Goal: Information Seeking & Learning: Find specific fact

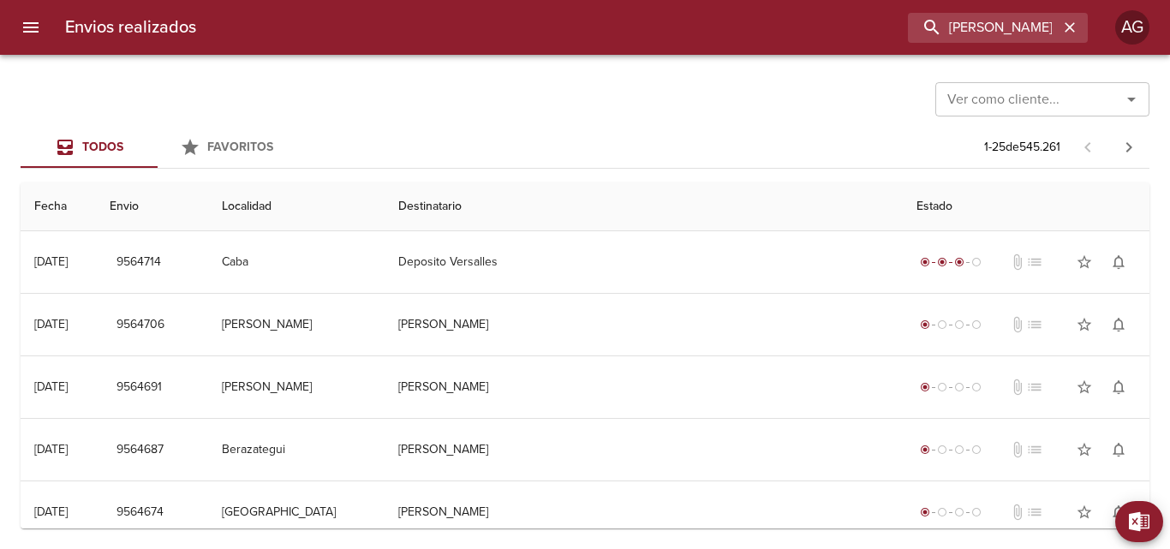
type input "[PERSON_NAME]"
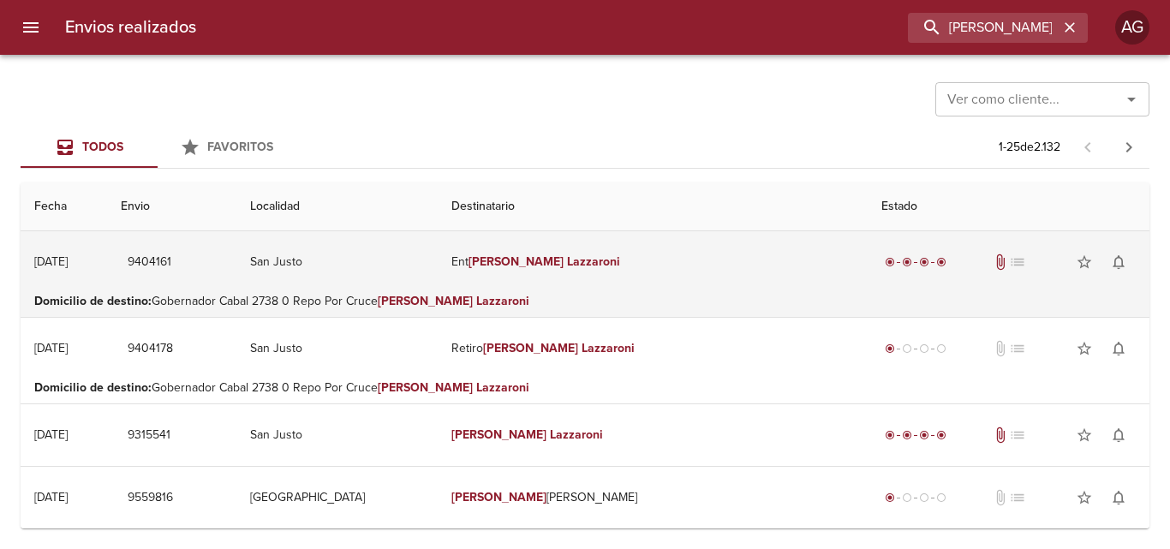
click at [677, 279] on td "Ent [PERSON_NAME]" at bounding box center [653, 262] width 430 height 62
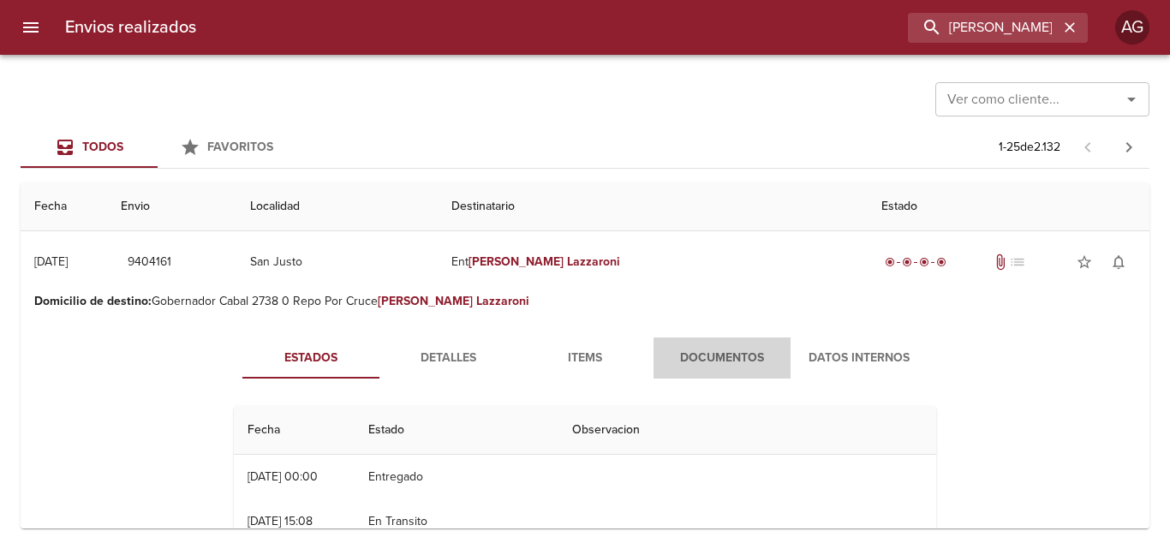
click at [696, 354] on span "Documentos" at bounding box center [722, 358] width 116 height 21
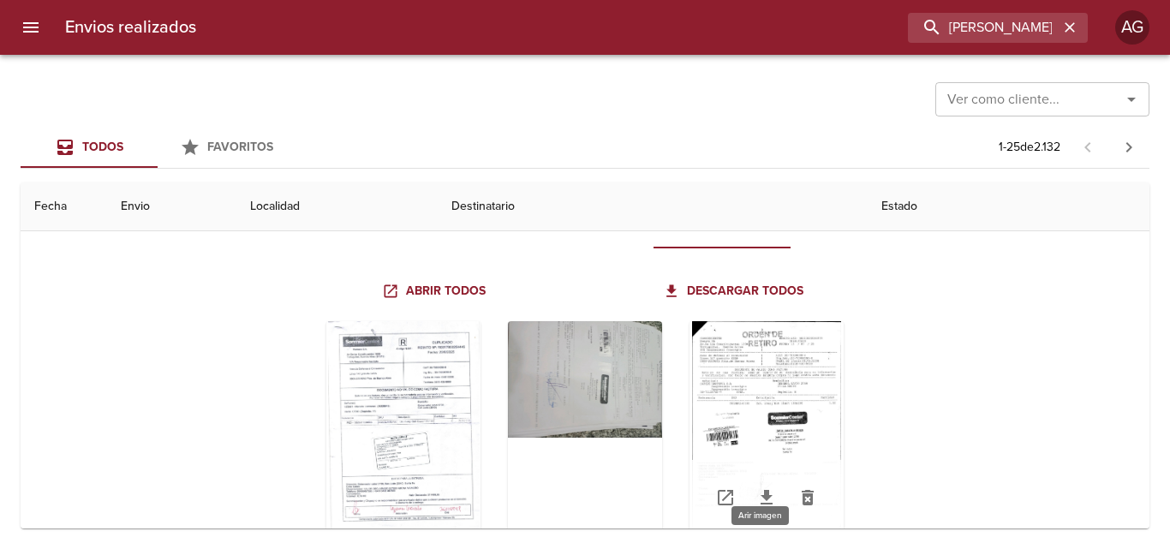
scroll to position [171, 0]
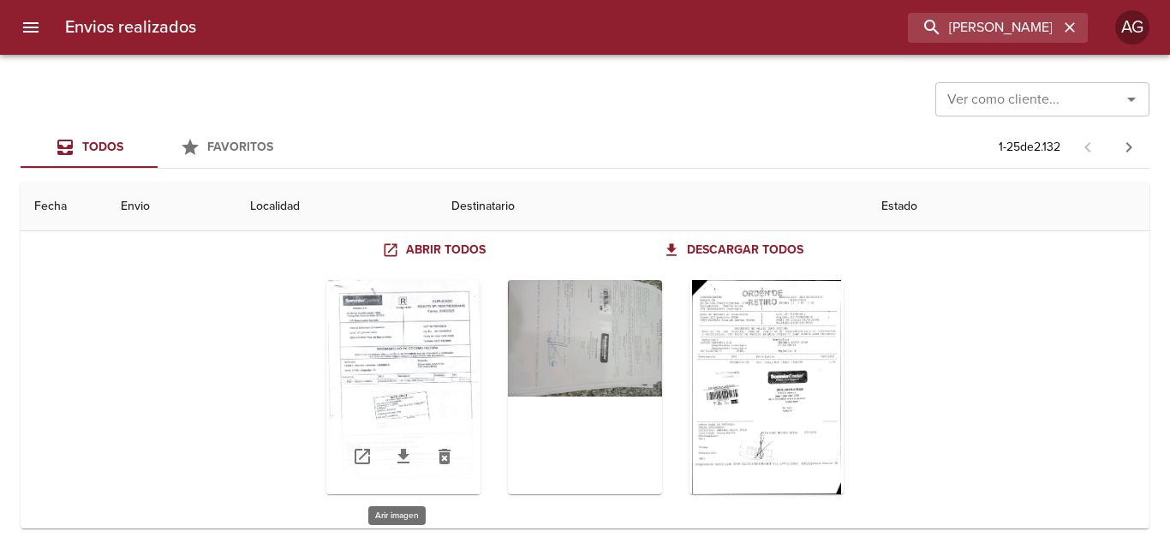
click at [440, 364] on div "Tabla de envíos del cliente" at bounding box center [403, 387] width 154 height 214
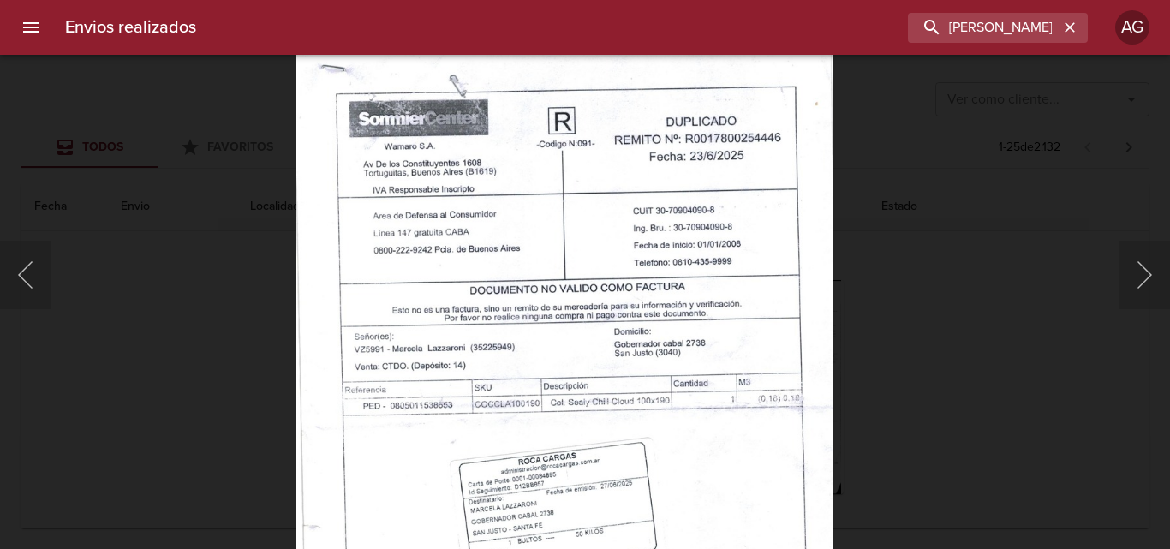
click at [696, 506] on img "Lightbox" at bounding box center [564, 425] width 537 height 759
click at [949, 399] on div "Lightbox" at bounding box center [585, 274] width 1170 height 549
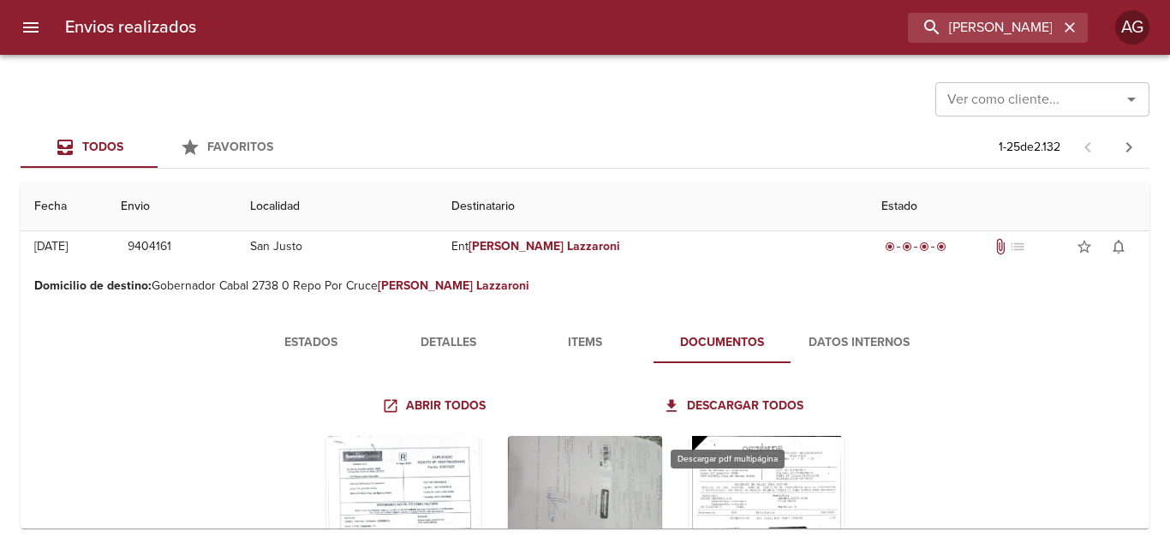
scroll to position [0, 0]
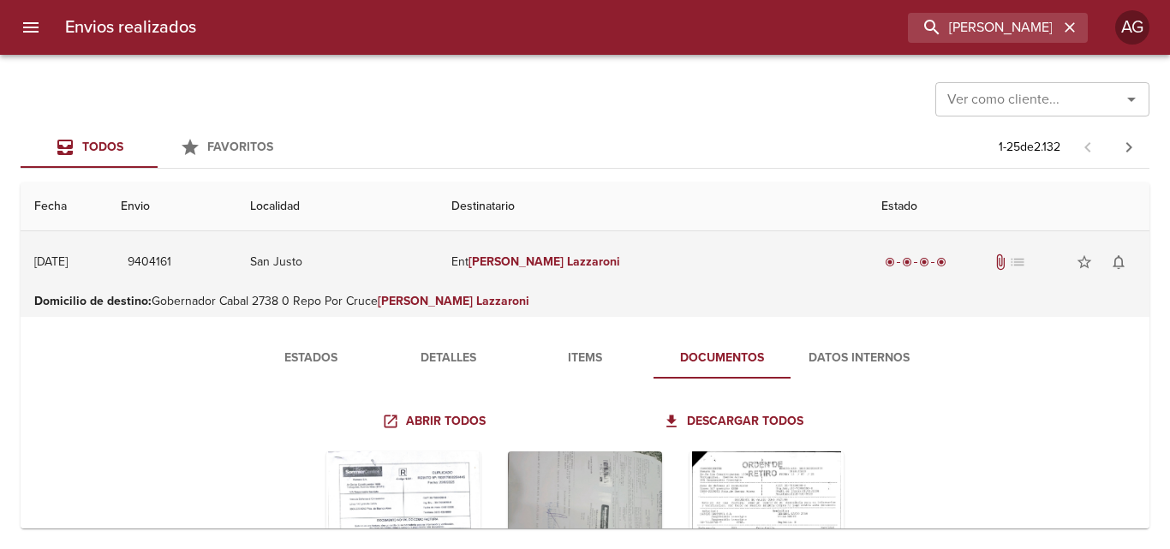
click at [620, 254] on em "Lazzaroni" at bounding box center [593, 261] width 53 height 15
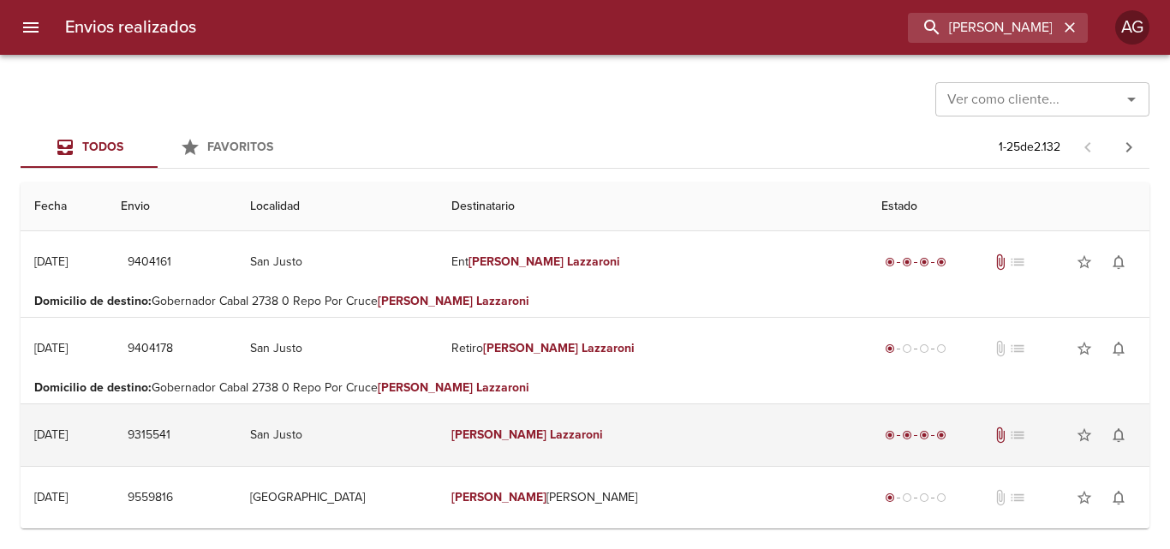
click at [634, 443] on td "[PERSON_NAME]" at bounding box center [653, 435] width 430 height 62
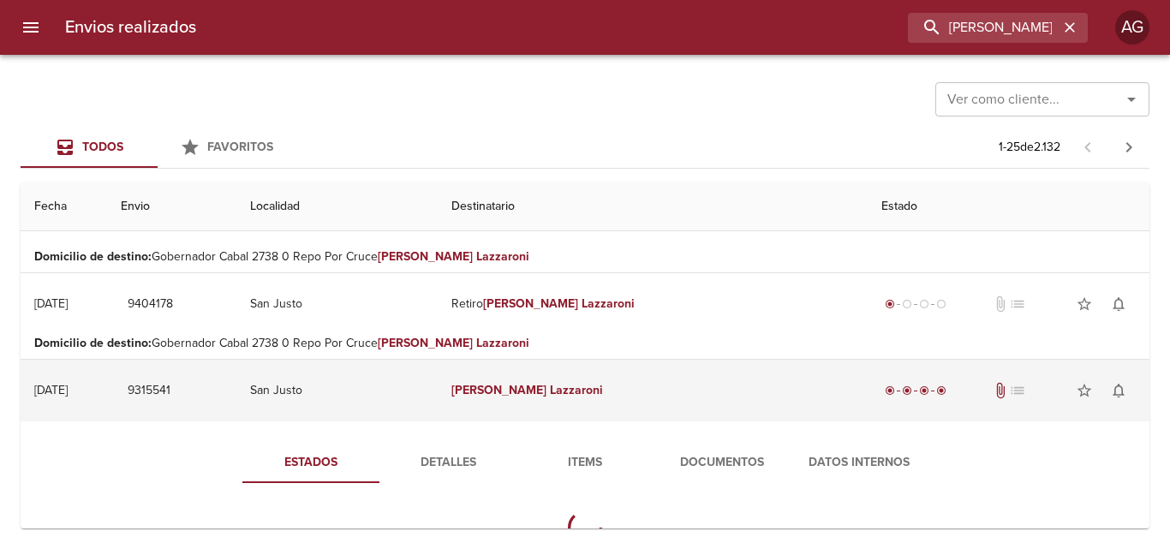
scroll to position [86, 0]
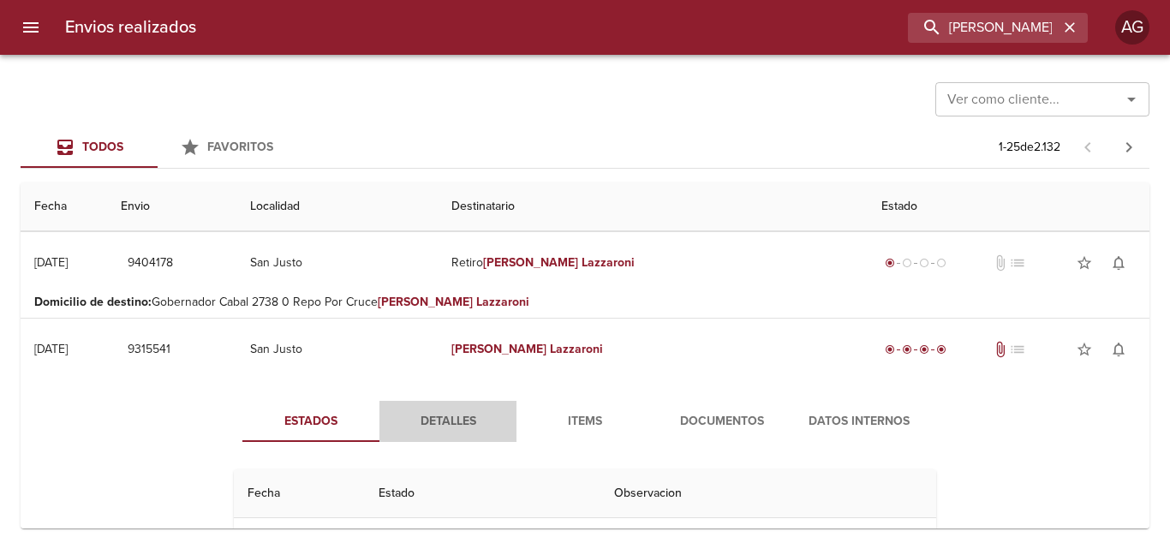
click at [481, 416] on span "Detalles" at bounding box center [448, 421] width 116 height 21
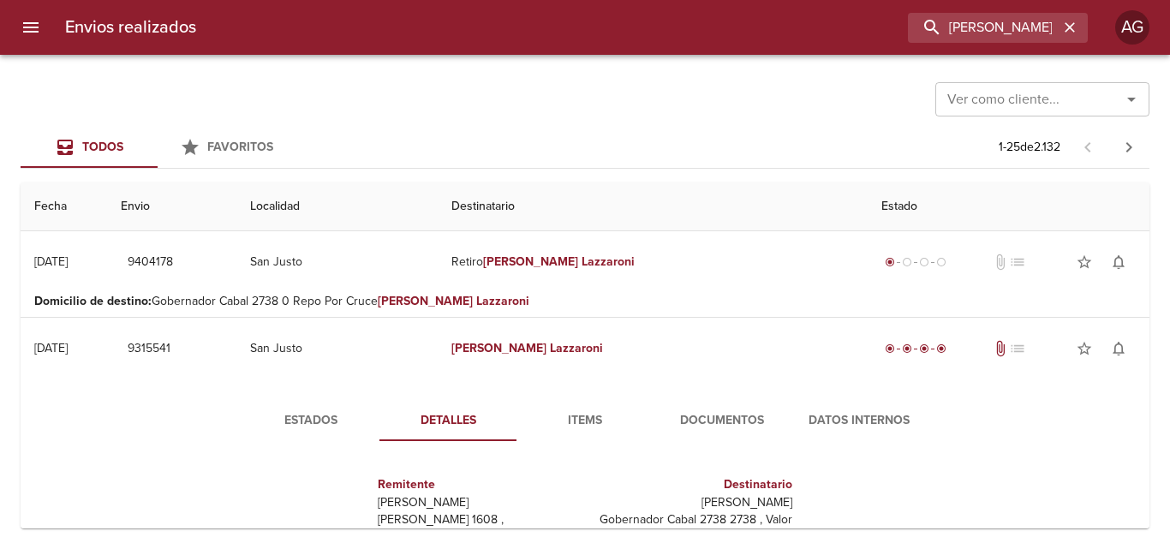
scroll to position [0, 0]
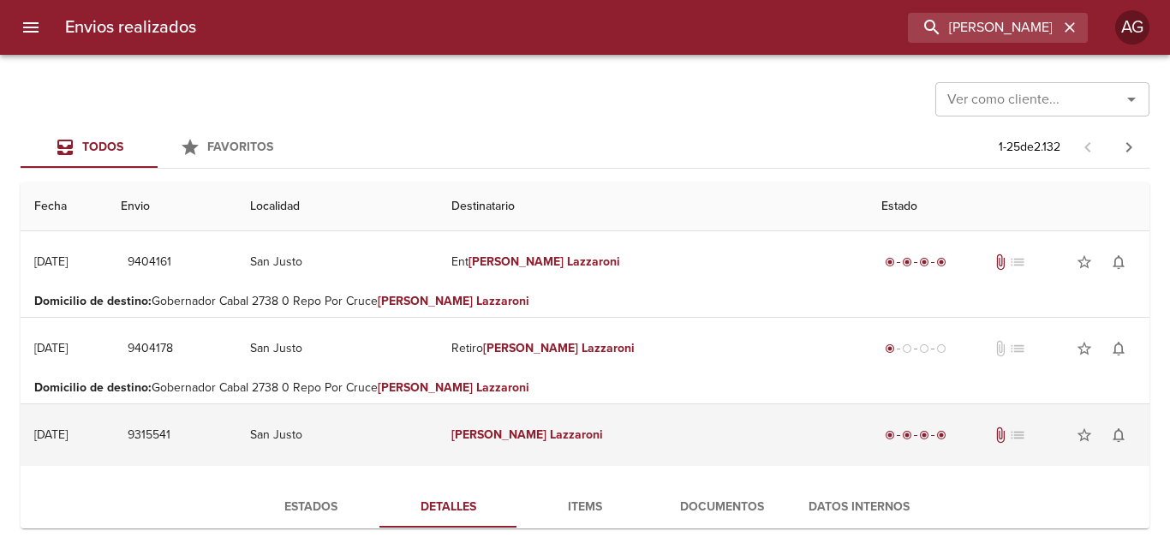
click at [583, 433] on td "[PERSON_NAME]" at bounding box center [653, 435] width 430 height 62
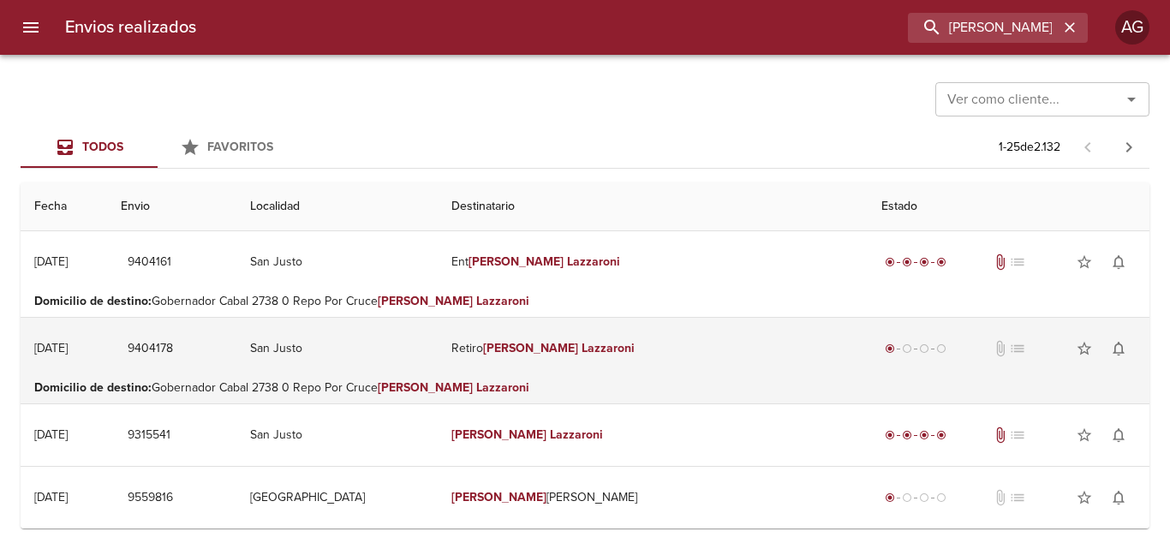
click at [635, 345] on em "Lazzaroni" at bounding box center [608, 348] width 53 height 15
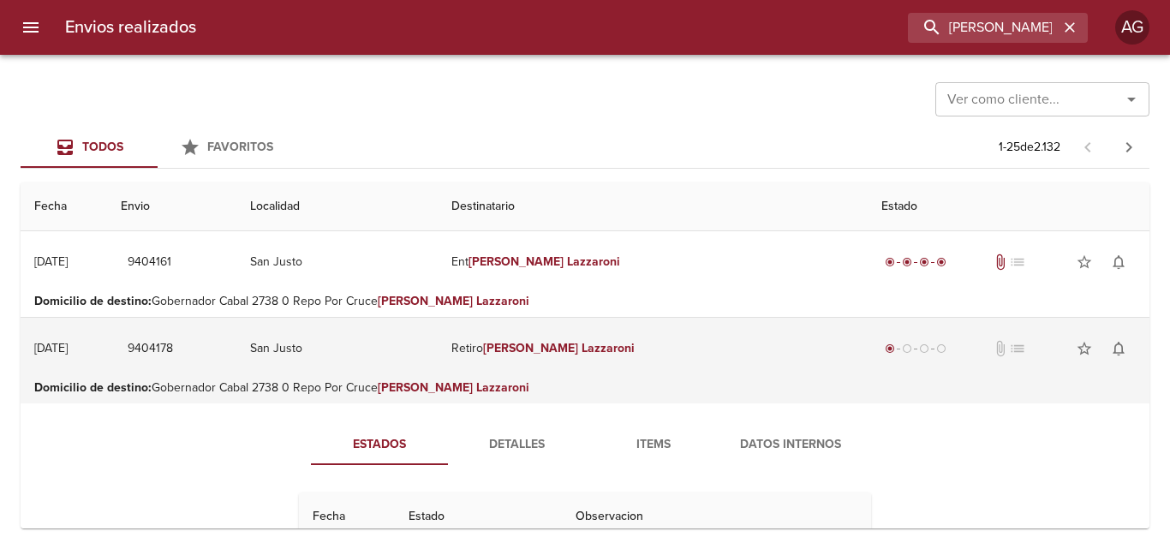
click at [635, 345] on em "Lazzaroni" at bounding box center [608, 348] width 53 height 15
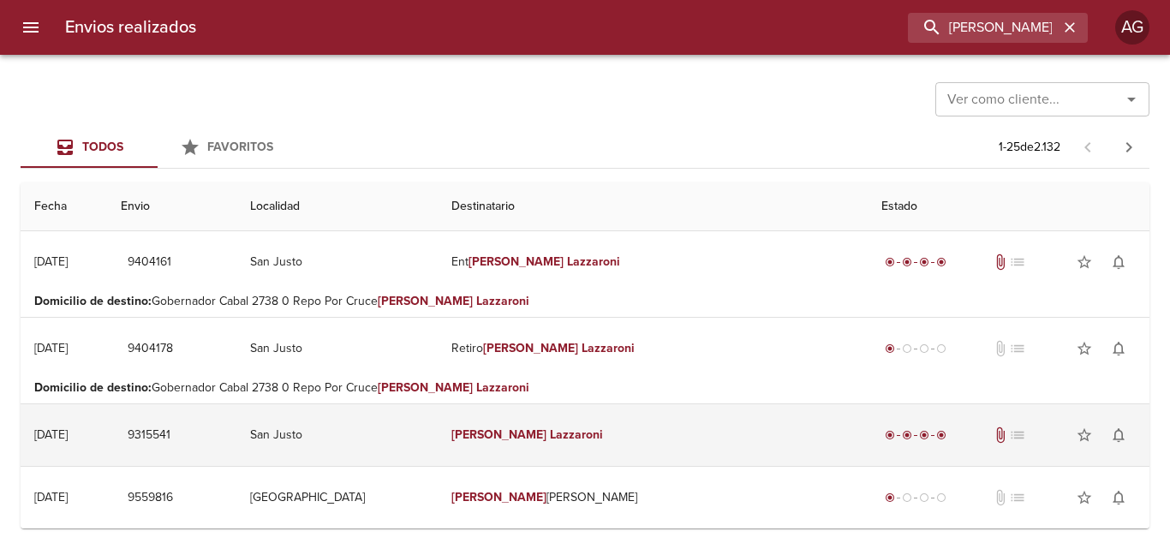
click at [603, 453] on td "[PERSON_NAME]" at bounding box center [653, 435] width 430 height 62
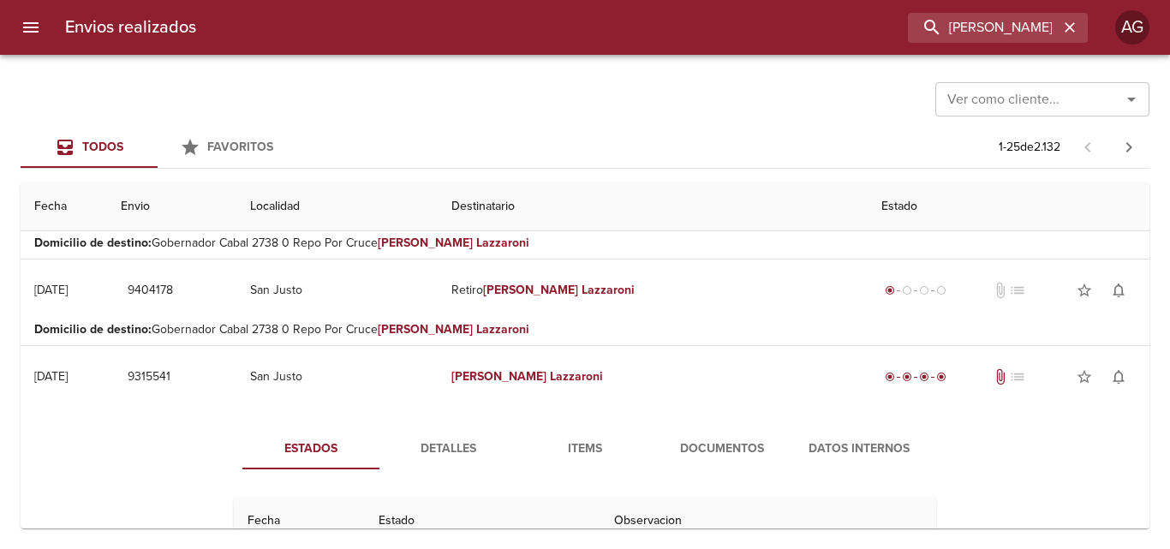
scroll to position [86, 0]
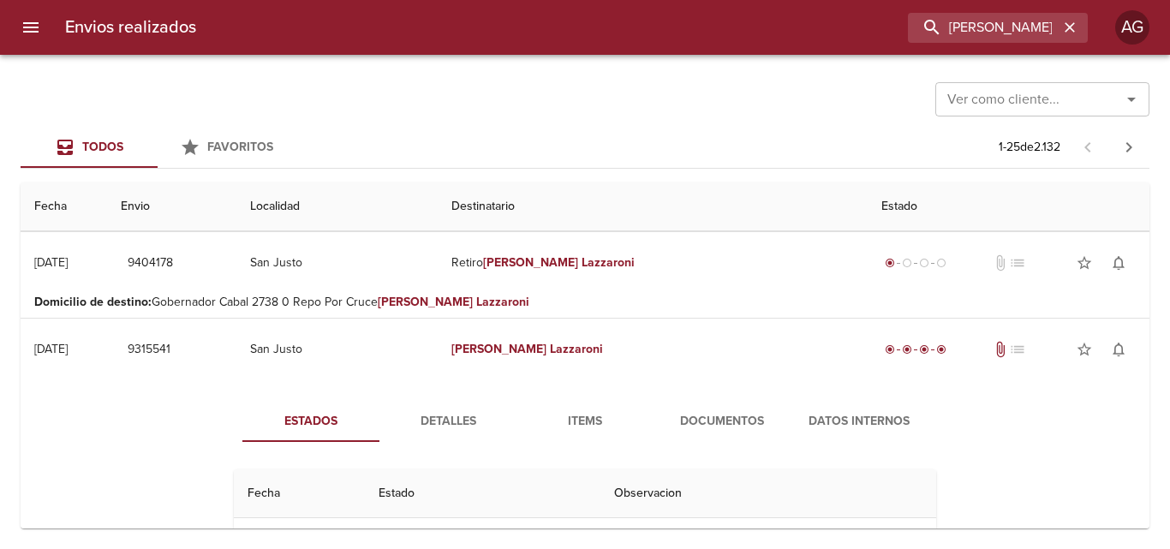
click at [687, 432] on span "Documentos" at bounding box center [722, 421] width 116 height 21
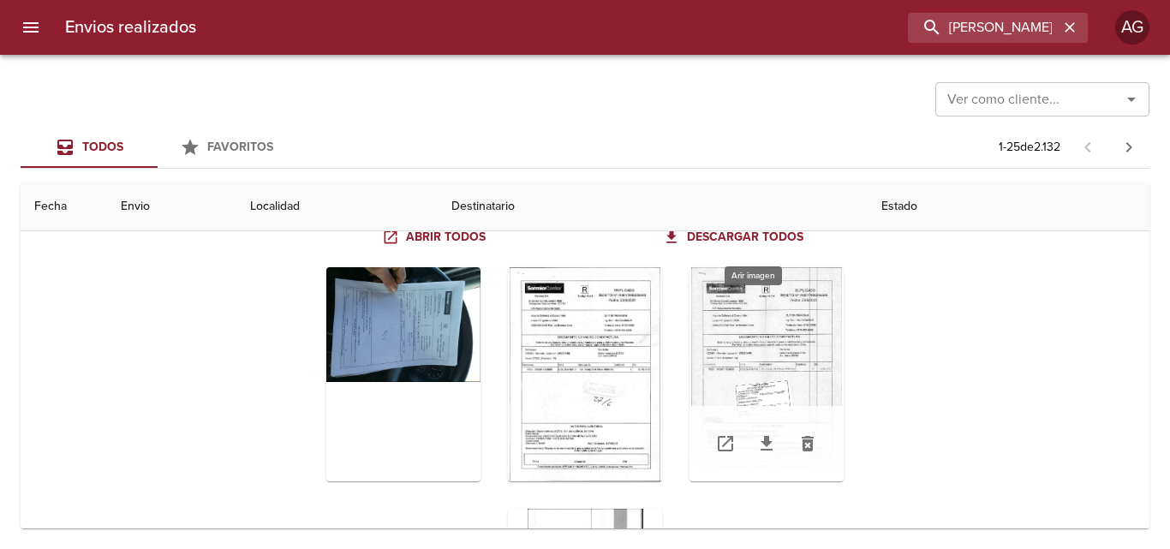
scroll to position [343, 0]
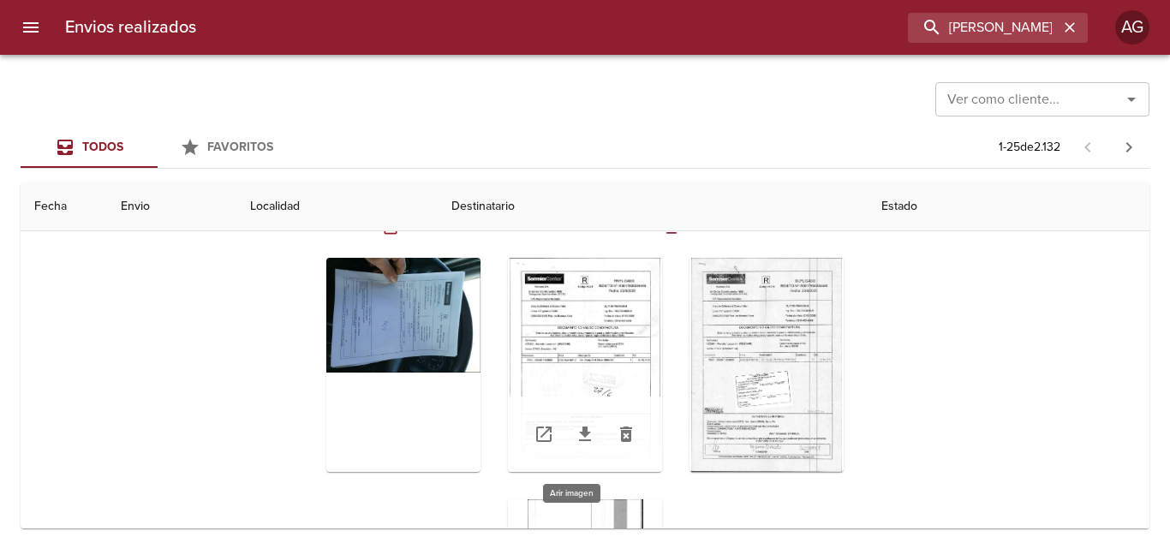
click at [609, 360] on div "Tabla de envíos del cliente" at bounding box center [585, 365] width 154 height 214
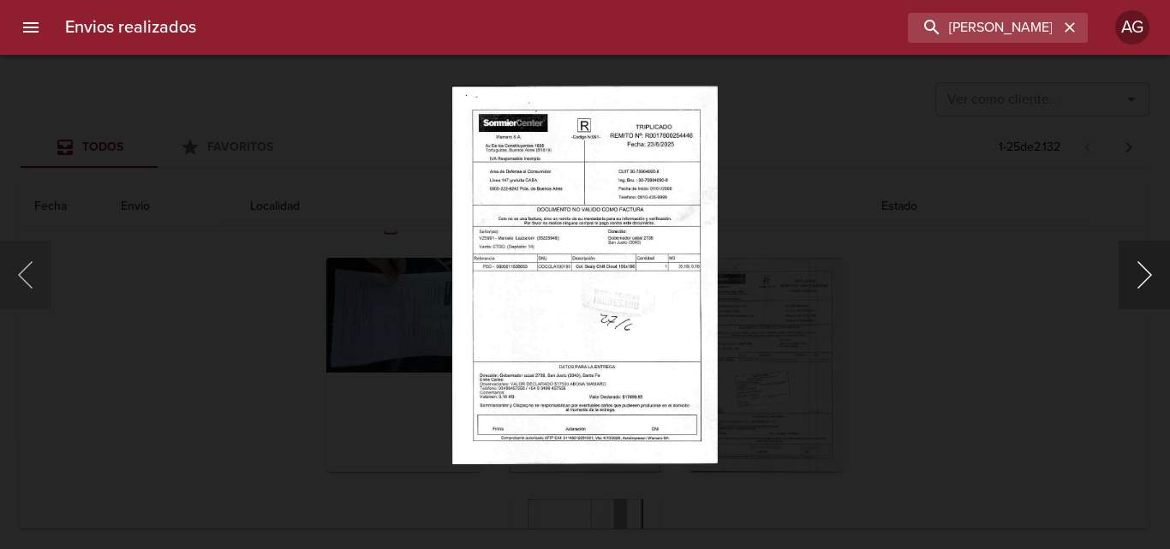
click at [1138, 277] on button "Siguiente" at bounding box center [1144, 275] width 51 height 69
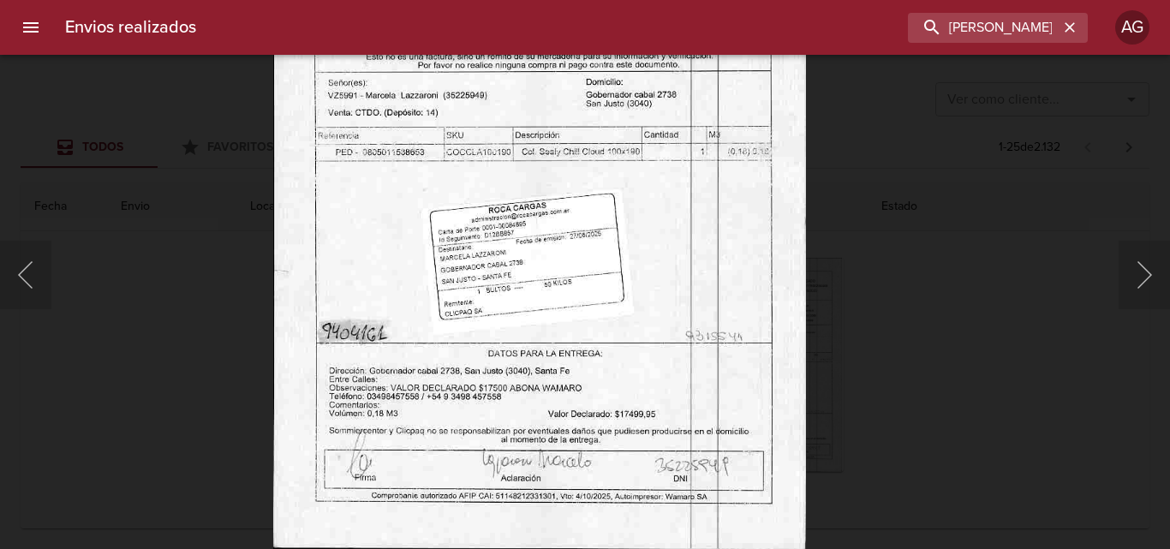
click at [443, 371] on img "Lightbox" at bounding box center [539, 169] width 533 height 759
click at [833, 374] on div "Lightbox" at bounding box center [585, 274] width 1170 height 549
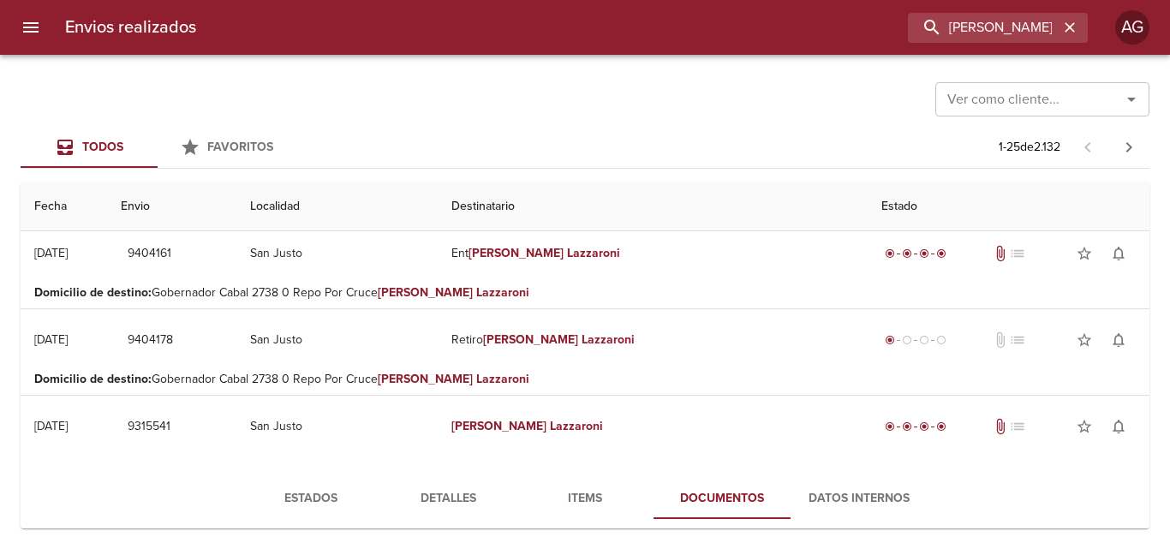
scroll to position [0, 0]
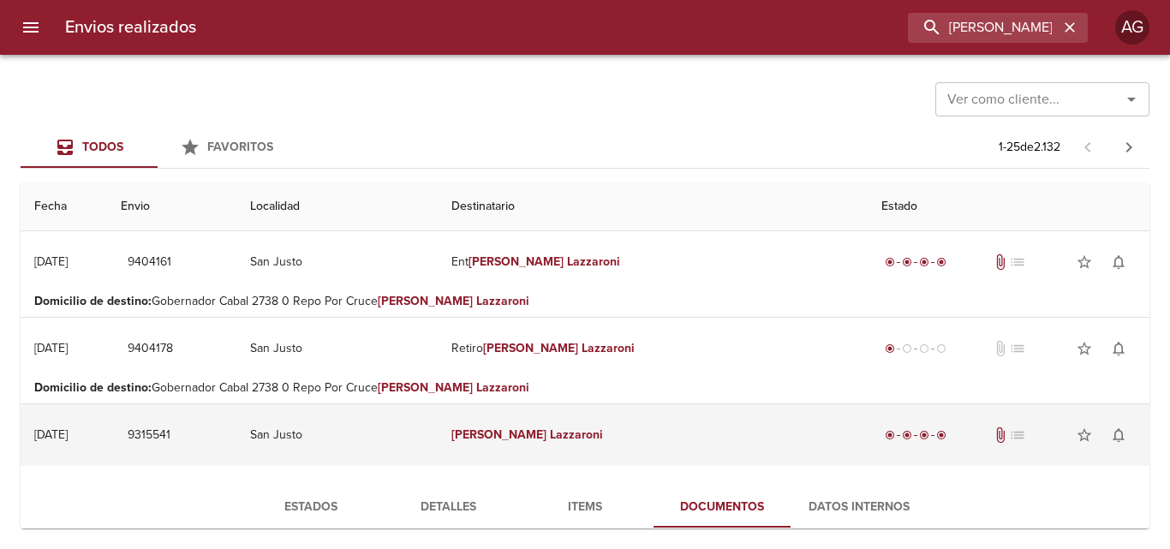
click at [603, 441] on em "Lazzaroni" at bounding box center [576, 434] width 53 height 15
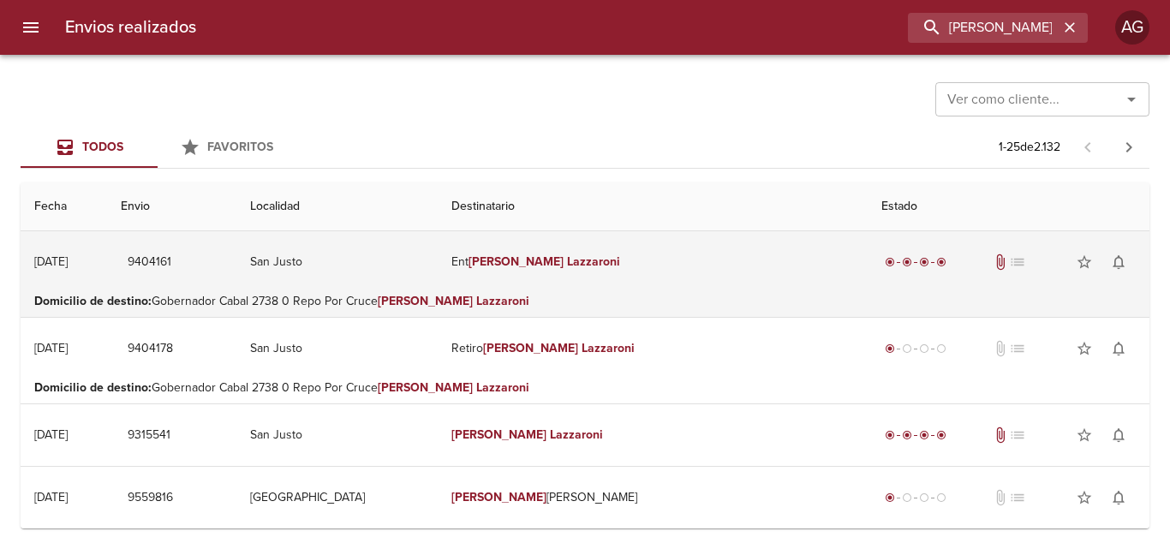
click at [564, 265] on em "[PERSON_NAME]" at bounding box center [516, 261] width 95 height 15
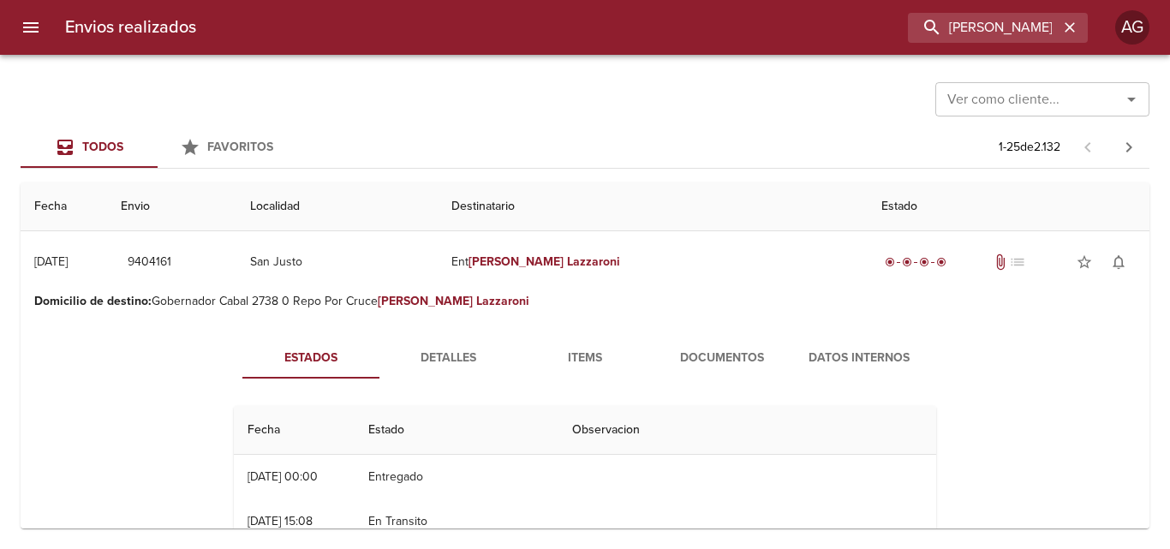
click at [699, 348] on span "Documentos" at bounding box center [722, 358] width 116 height 21
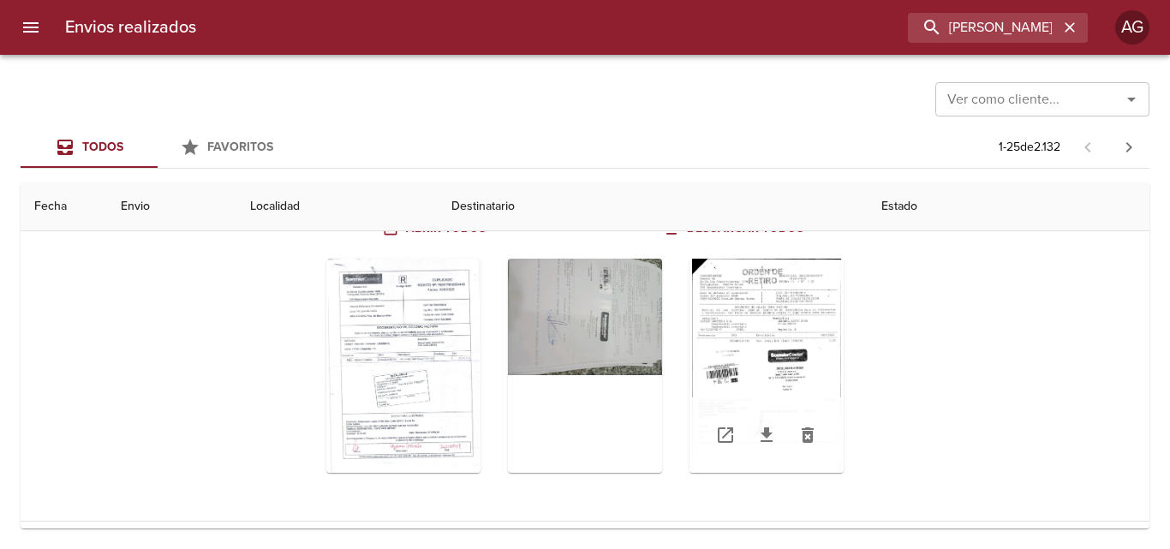
scroll to position [257, 0]
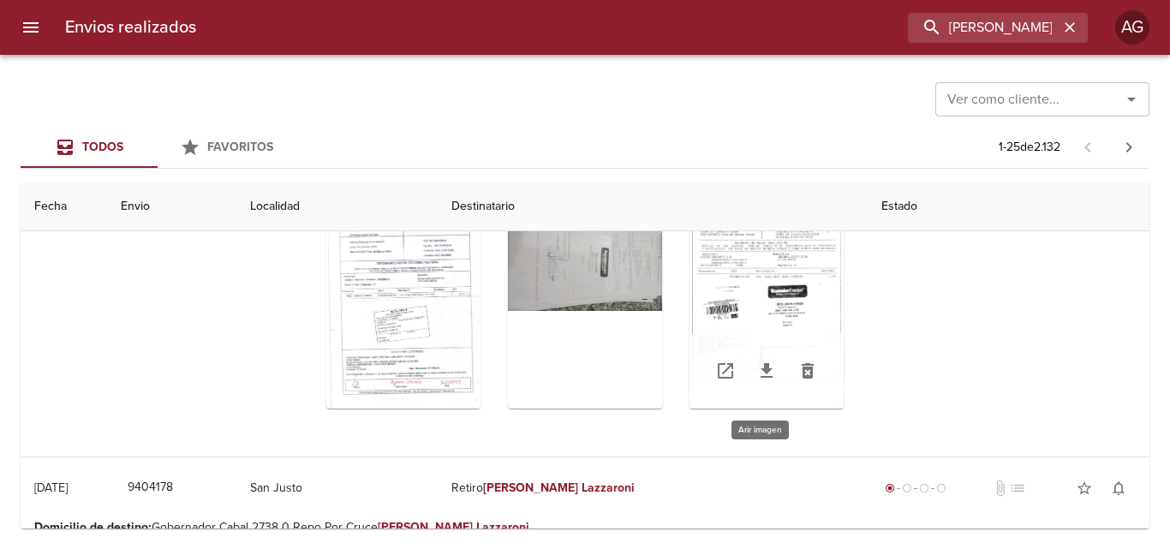
click at [785, 309] on div "Tabla de envíos del cliente" at bounding box center [767, 301] width 154 height 214
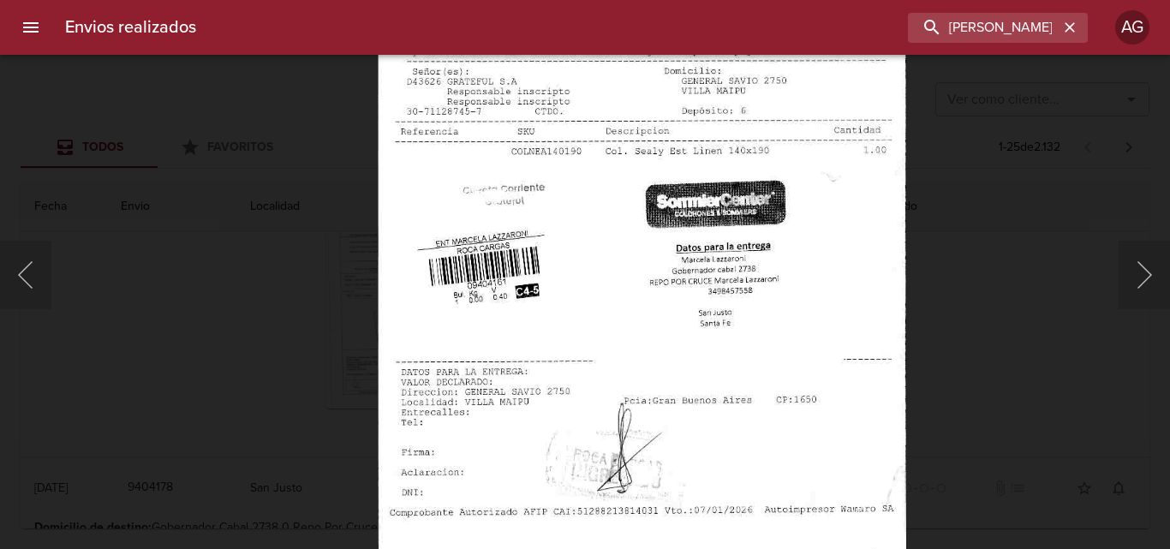
click at [738, 350] on img "Lightbox" at bounding box center [642, 239] width 528 height 759
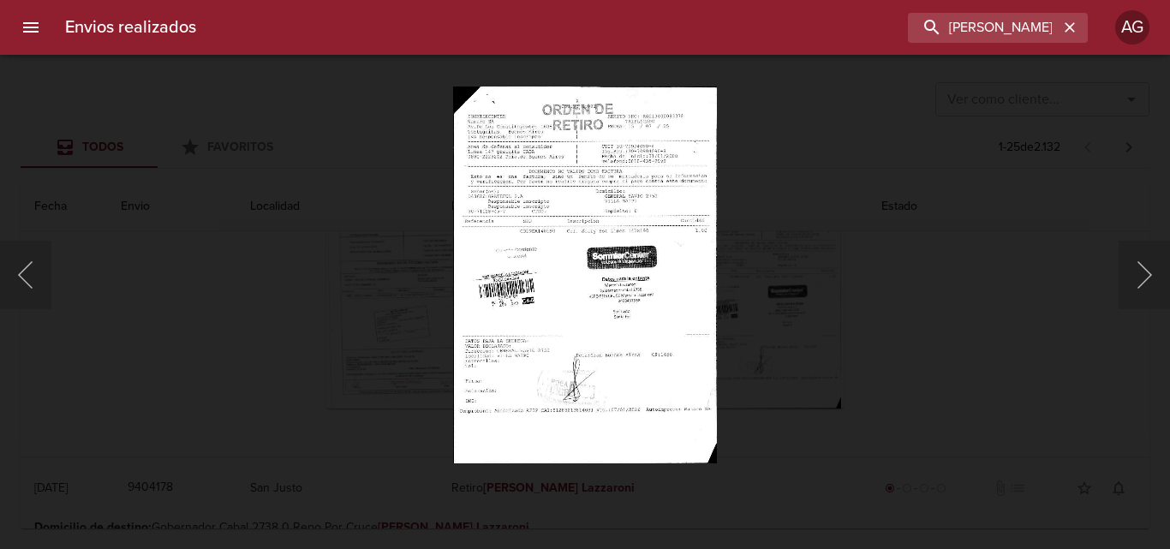
click at [853, 373] on div "Lightbox" at bounding box center [585, 274] width 1170 height 549
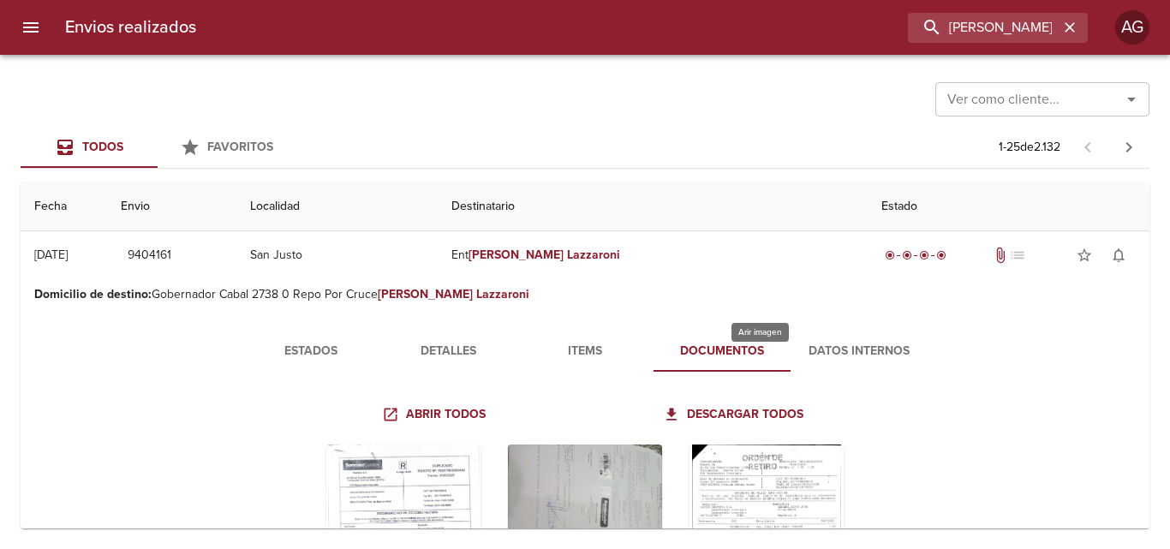
scroll to position [0, 0]
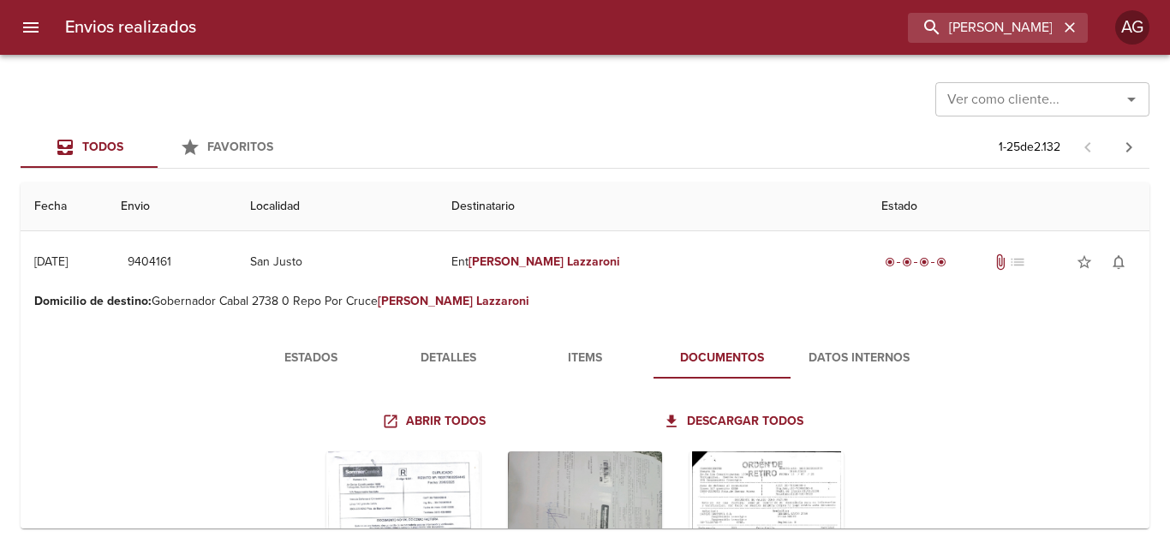
click at [606, 303] on p "Domicilio de destino : Gobernador Cabal 2738 0 Repo Por Cruce [PERSON_NAME]" at bounding box center [585, 301] width 1102 height 17
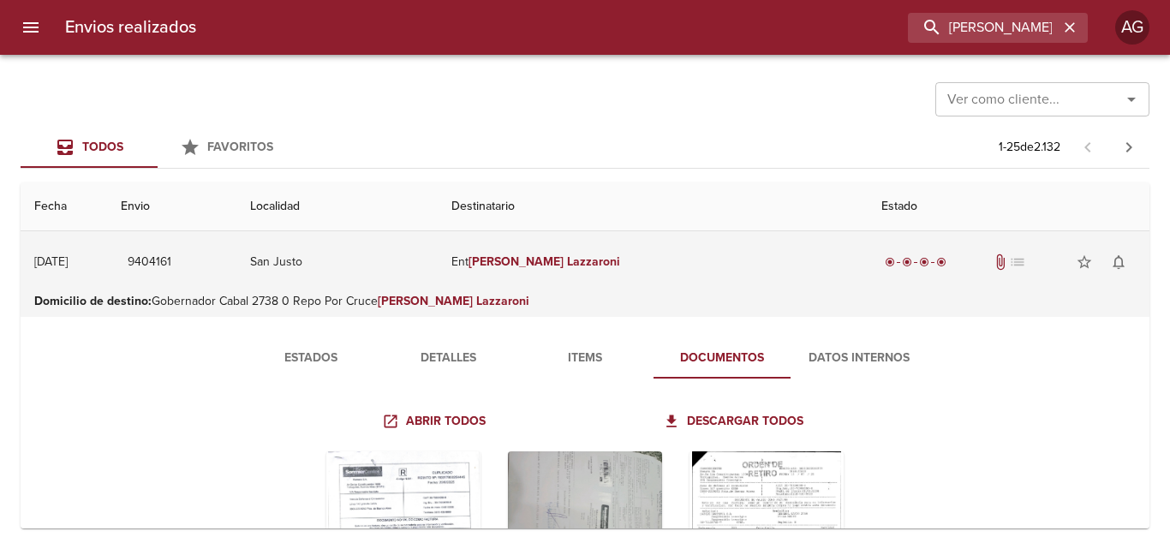
click at [601, 281] on td "Ent [PERSON_NAME]" at bounding box center [653, 262] width 430 height 62
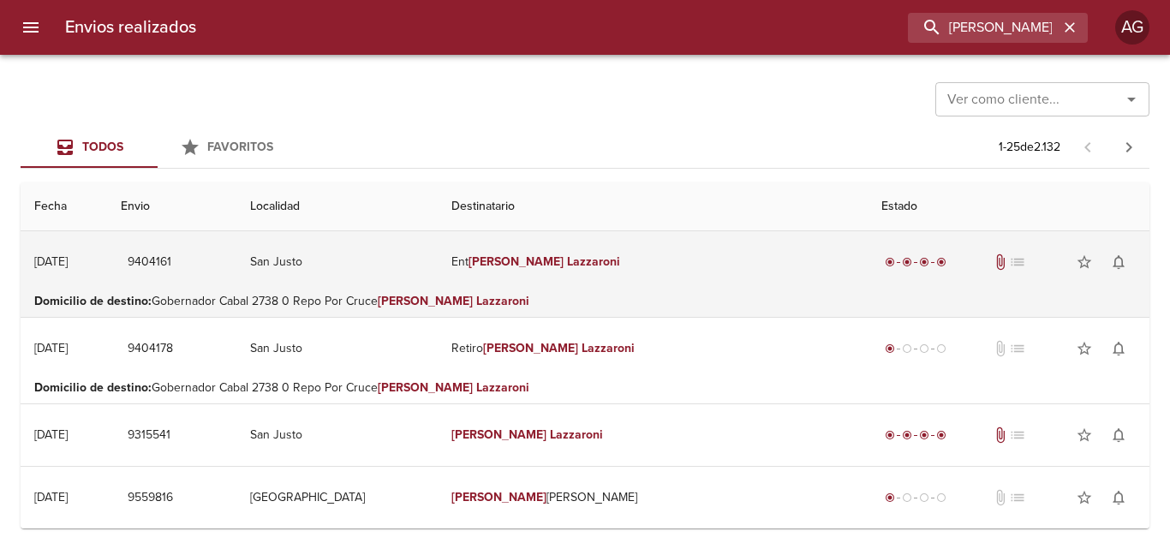
click at [592, 283] on td "Ent [PERSON_NAME]" at bounding box center [653, 262] width 430 height 62
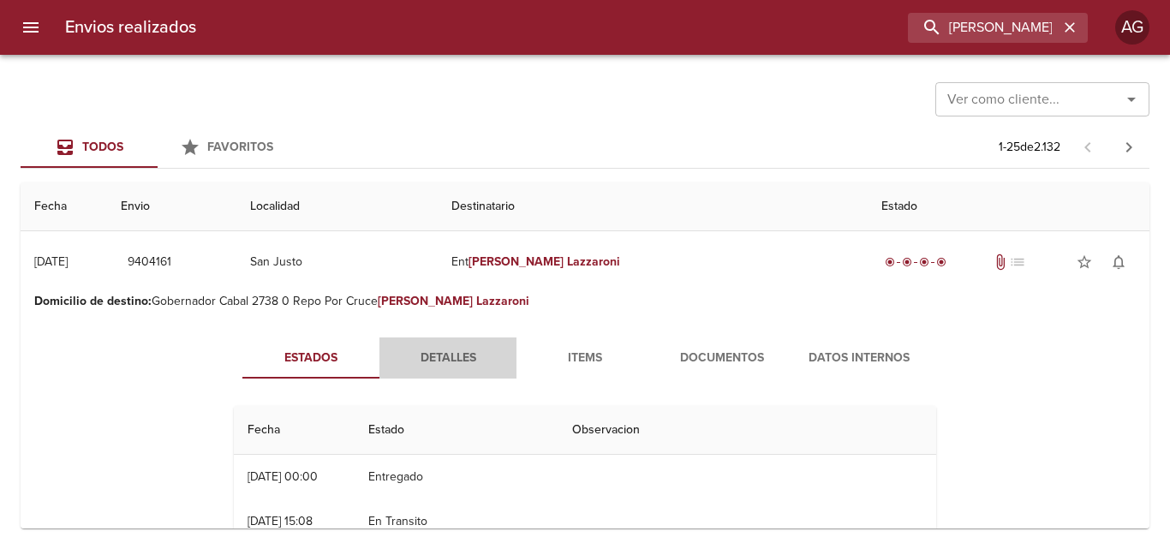
click at [451, 359] on span "Detalles" at bounding box center [448, 358] width 116 height 21
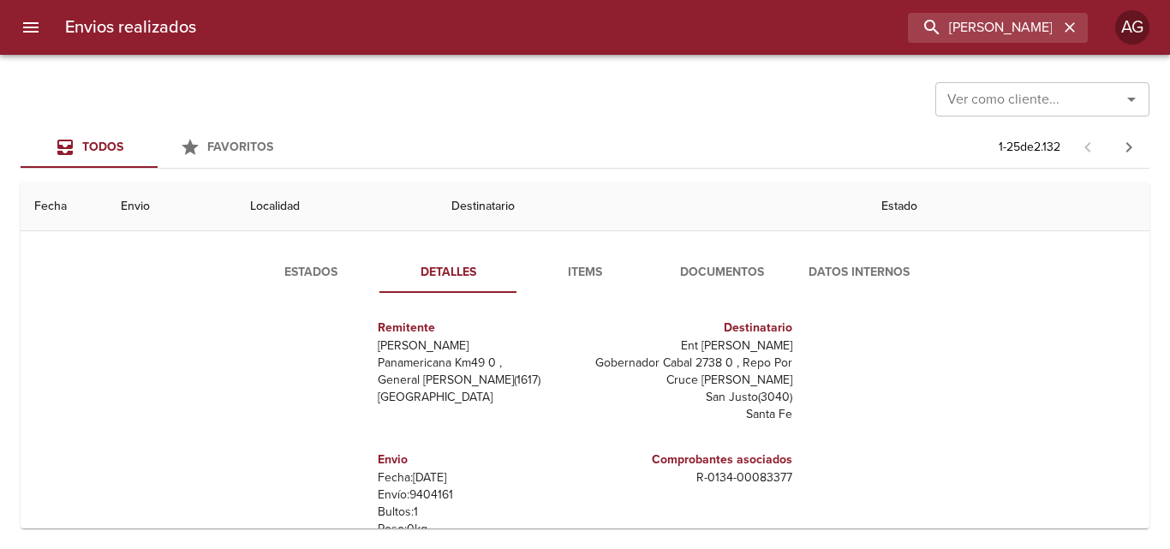
scroll to position [171, 0]
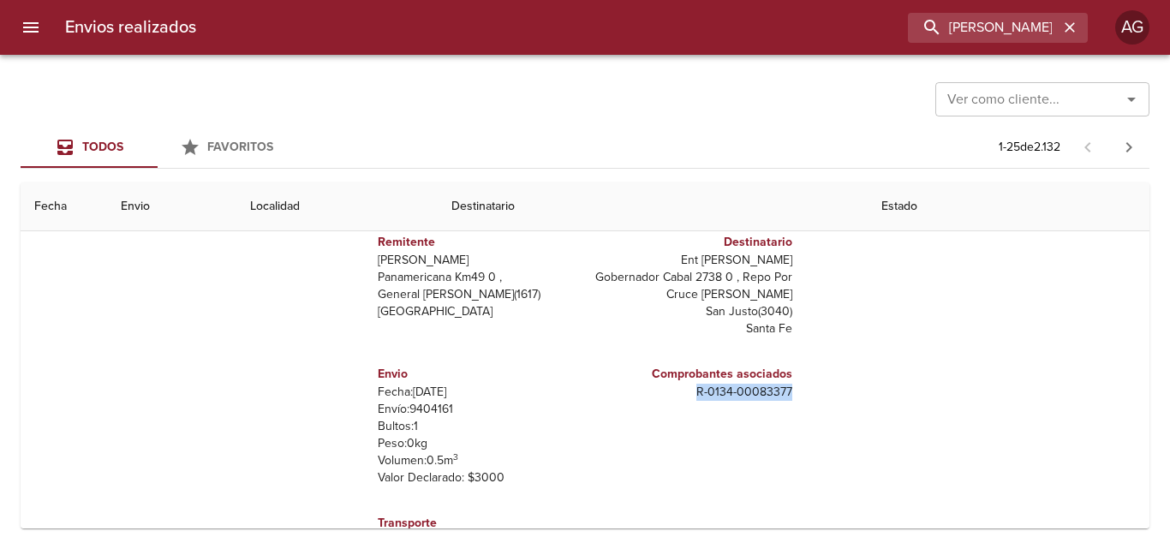
drag, startPoint x: 684, startPoint y: 387, endPoint x: 796, endPoint y: 403, distance: 112.4
click at [796, 403] on div "Remitente Wamaro Tortuguitas Panamericana Km49 0 , General [PERSON_NAME] ( 1617…" at bounding box center [585, 392] width 716 height 343
click at [769, 403] on div "Comprobantes asociados R - 0134 - 00083377" at bounding box center [692, 383] width 200 height 50
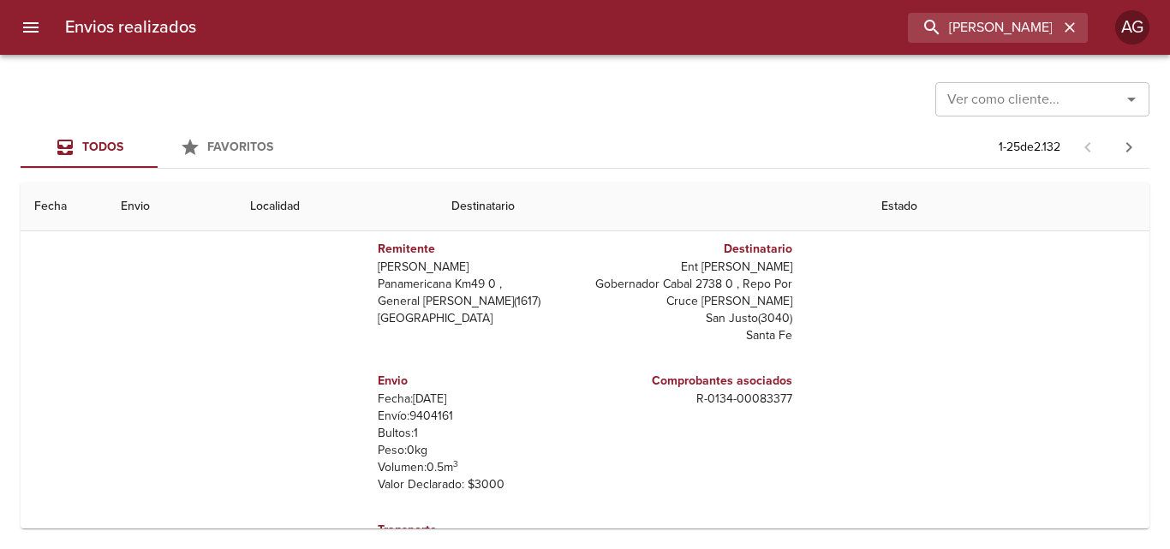
scroll to position [0, 0]
drag, startPoint x: 685, startPoint y: 398, endPoint x: 787, endPoint y: 398, distance: 101.9
click at [787, 398] on div "Remitente Wamaro Tortuguitas Panamericana Km49 0 , General [PERSON_NAME] ( 1617…" at bounding box center [585, 392] width 716 height 343
copy p "R - 0134 - 00083377"
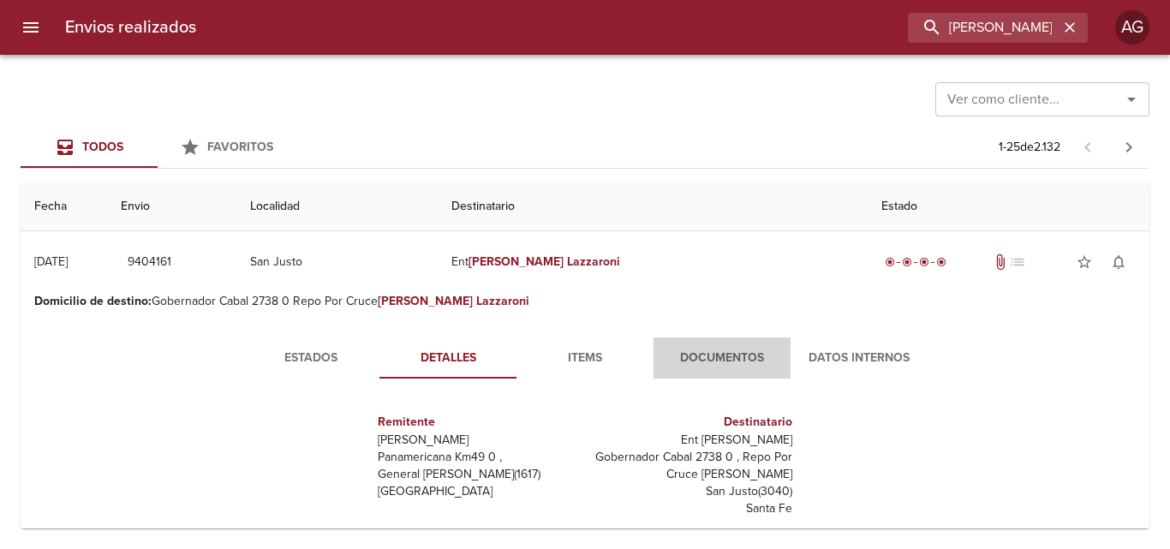
click at [672, 357] on span "Documentos" at bounding box center [722, 358] width 116 height 21
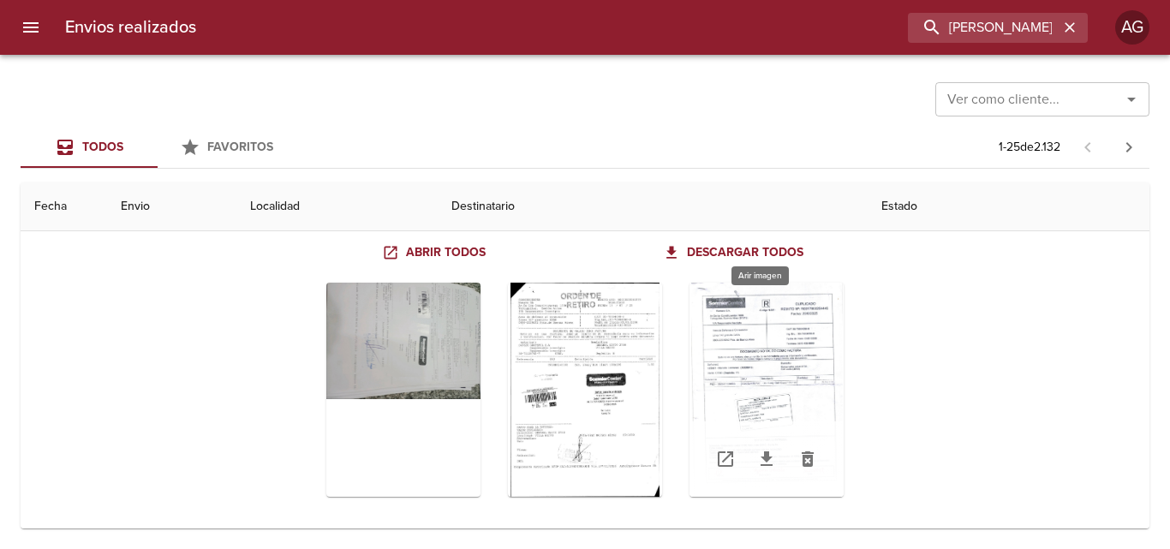
scroll to position [171, 0]
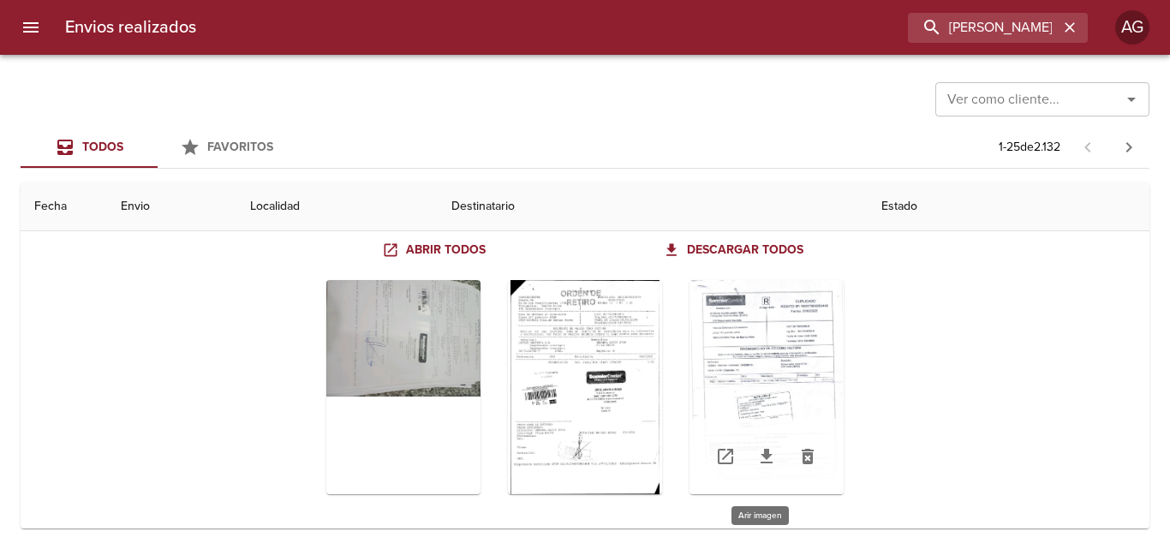
click at [752, 373] on div "Tabla de envíos del cliente" at bounding box center [767, 387] width 154 height 214
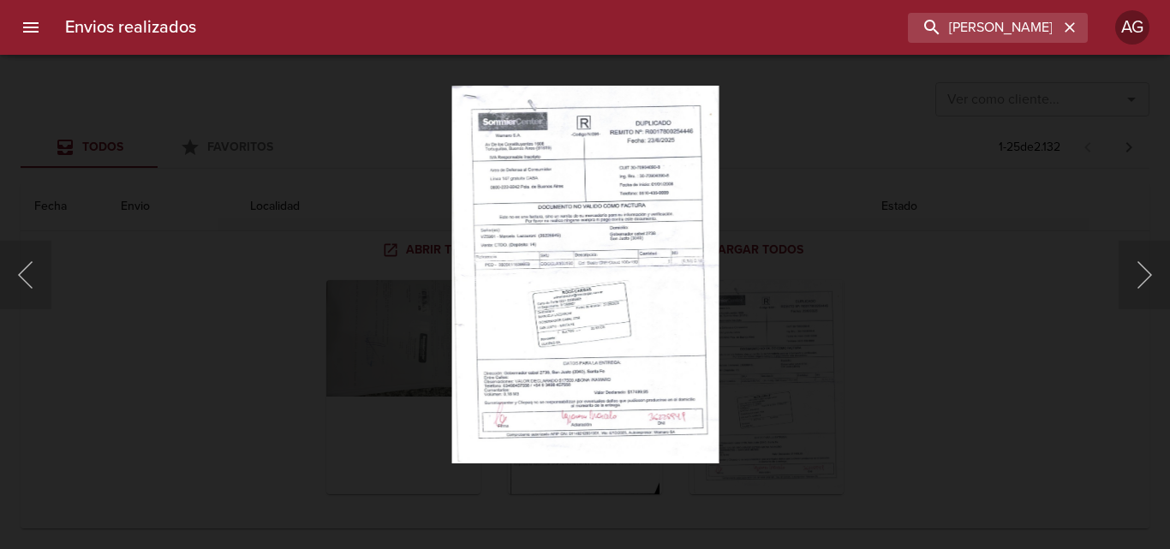
click at [829, 361] on div "Lightbox" at bounding box center [585, 274] width 1170 height 549
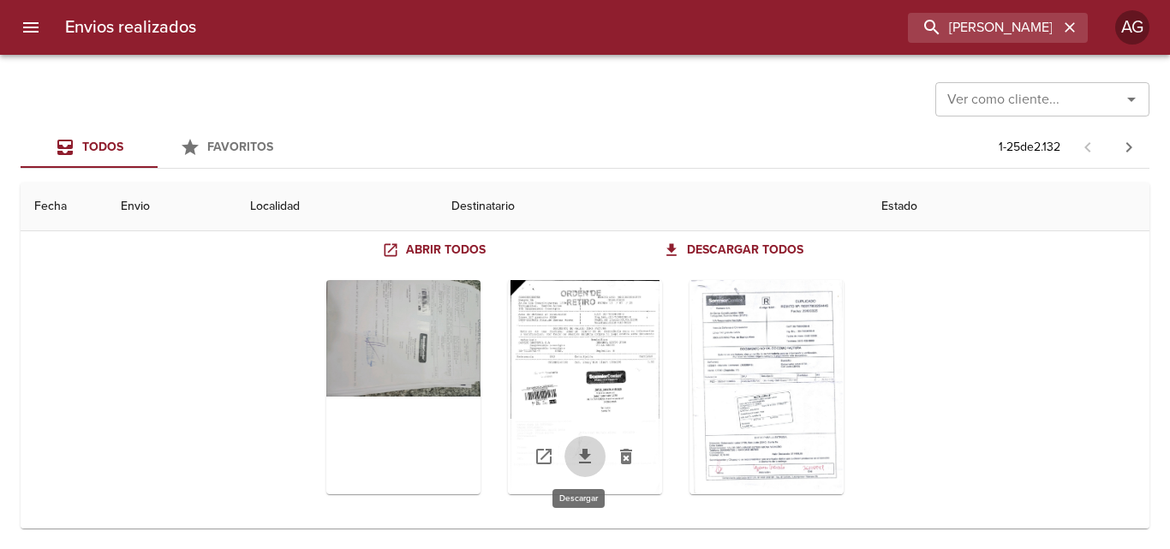
click at [584, 457] on icon "Tabla de envíos del cliente" at bounding box center [585, 456] width 21 height 21
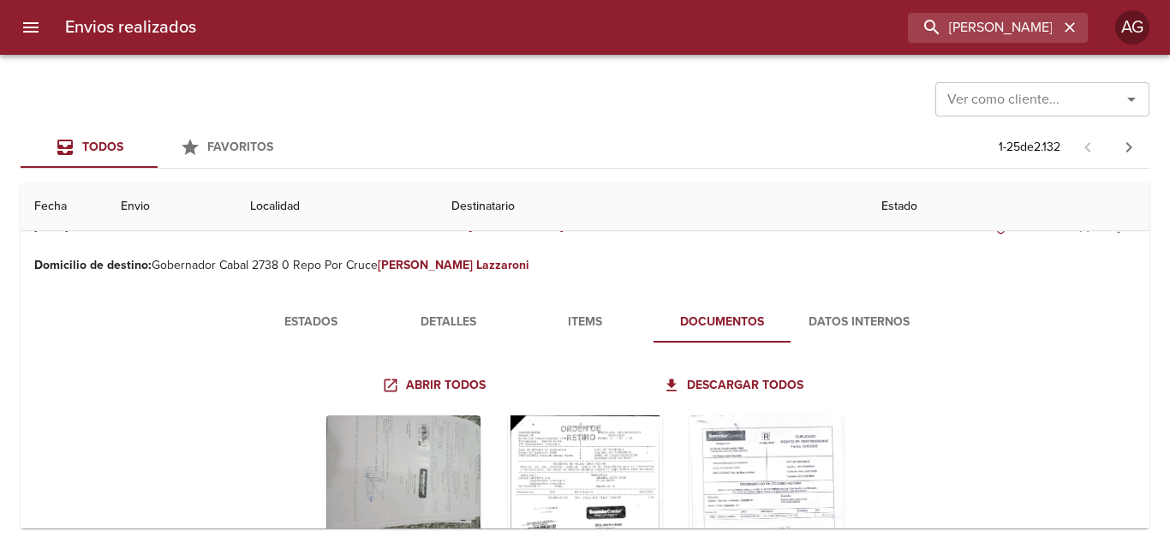
scroll to position [0, 0]
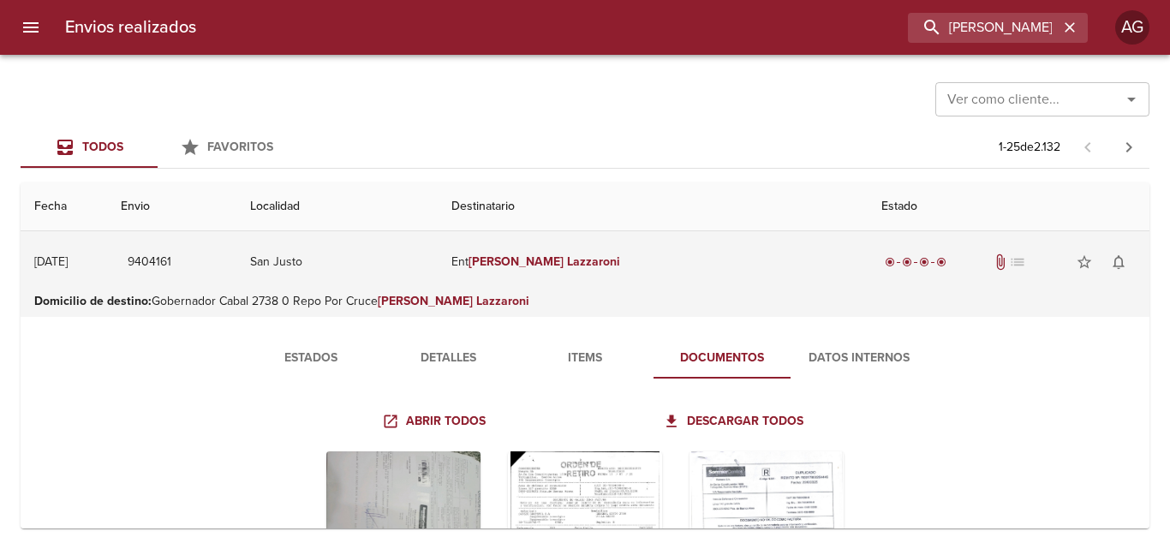
click at [699, 279] on td "Ent [PERSON_NAME]" at bounding box center [653, 262] width 430 height 62
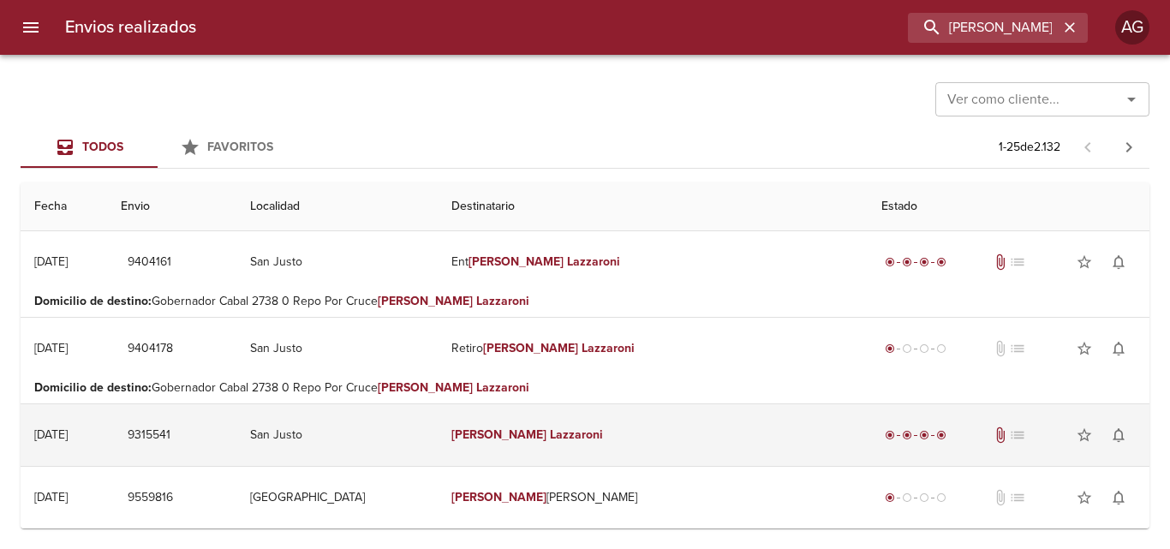
click at [603, 436] on em "Lazzaroni" at bounding box center [576, 434] width 53 height 15
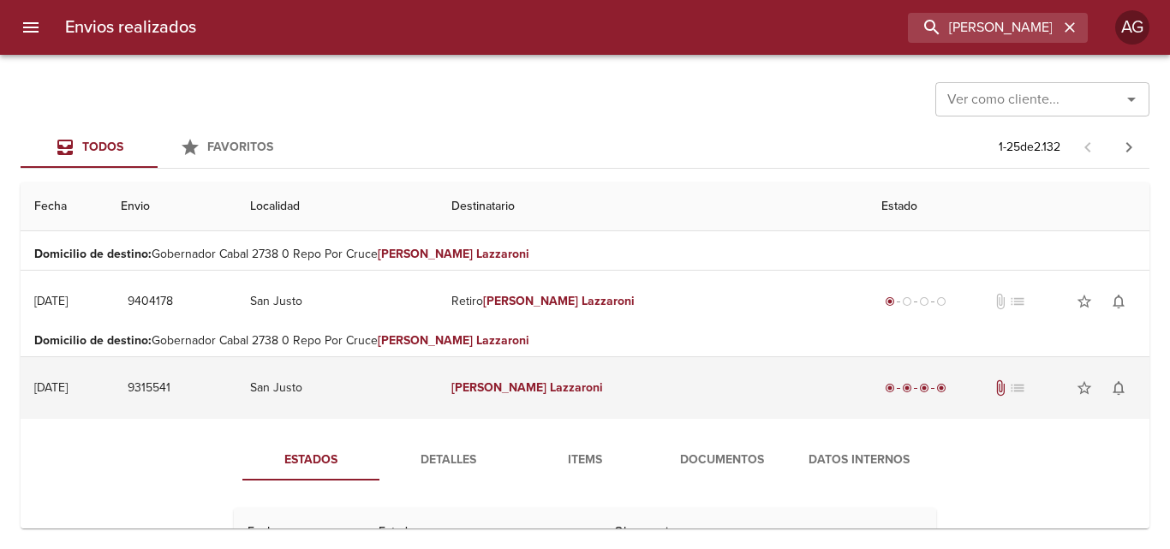
scroll to position [171, 0]
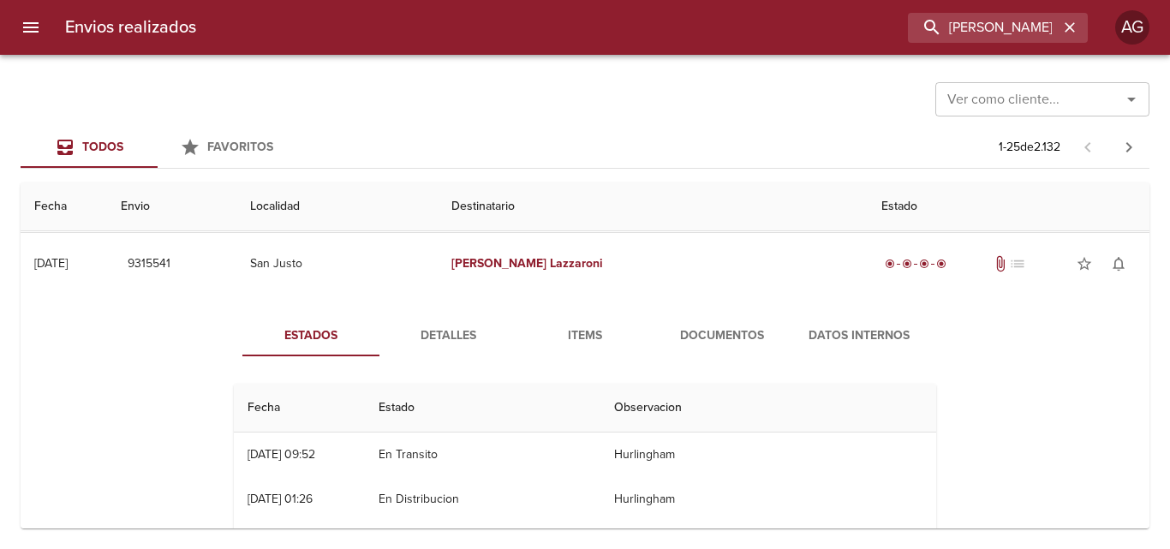
click at [459, 335] on span "Detalles" at bounding box center [448, 335] width 116 height 21
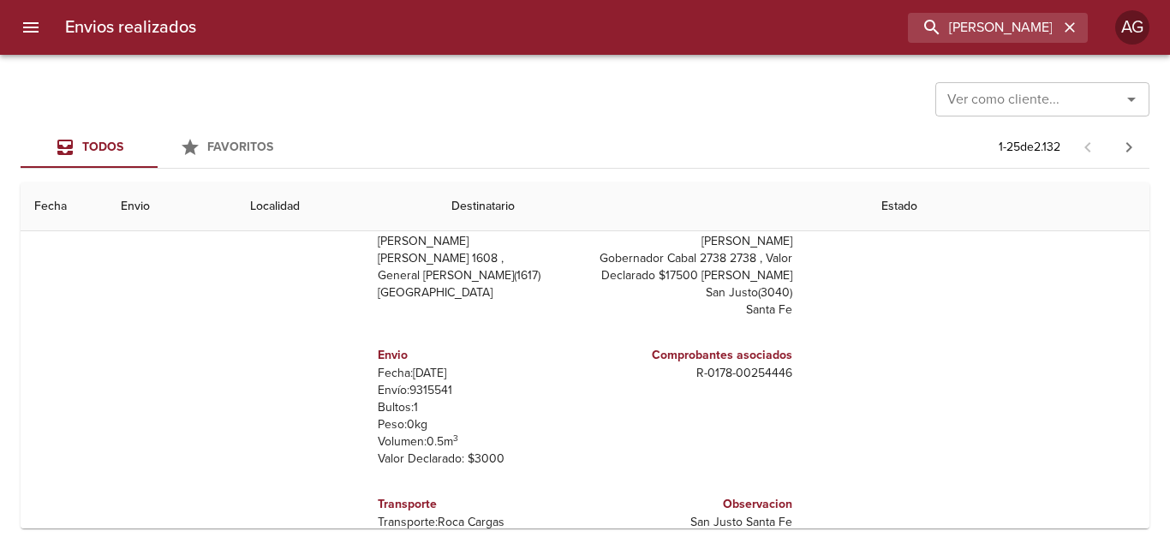
scroll to position [343, 0]
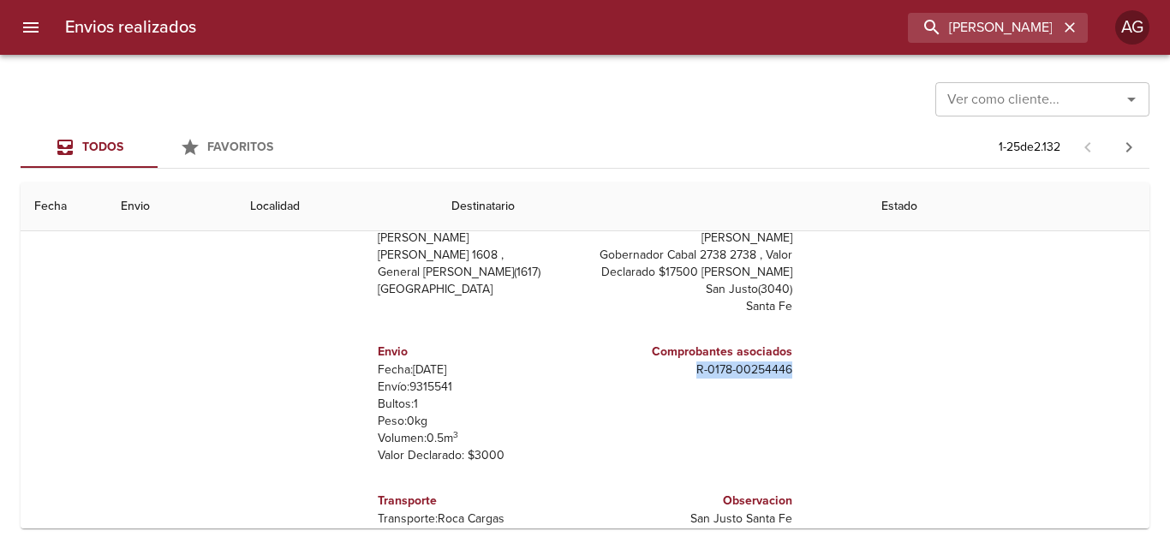
drag, startPoint x: 685, startPoint y: 367, endPoint x: 787, endPoint y: 373, distance: 102.2
click at [787, 373] on div "Remitente Wamaro Tortuguitas [PERSON_NAME] 1608 , General [PERSON_NAME] ( 1617 …" at bounding box center [585, 370] width 716 height 343
copy p "R - 0178 - 00254446"
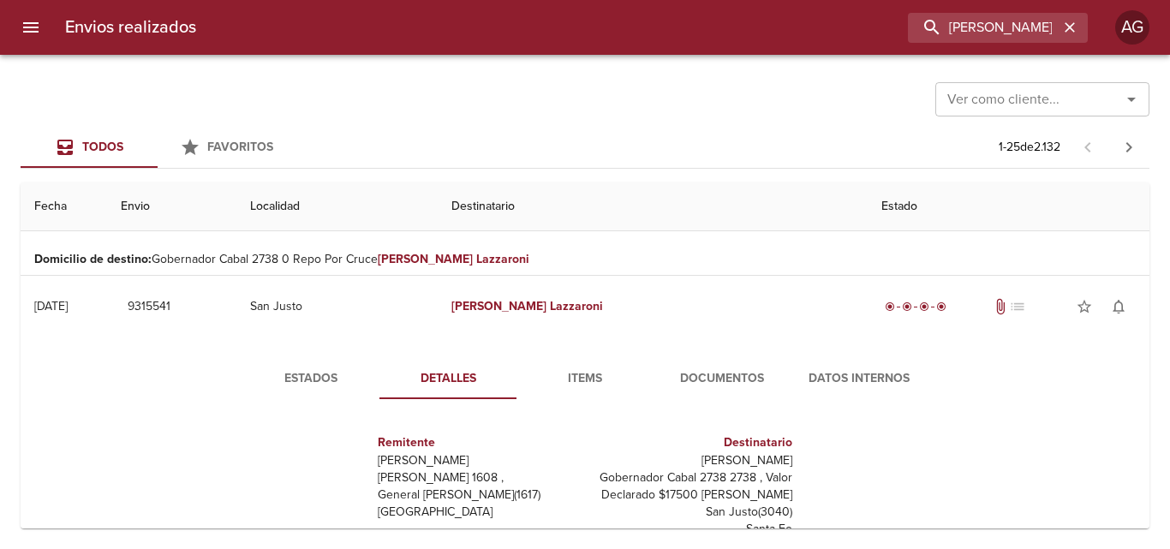
scroll to position [86, 0]
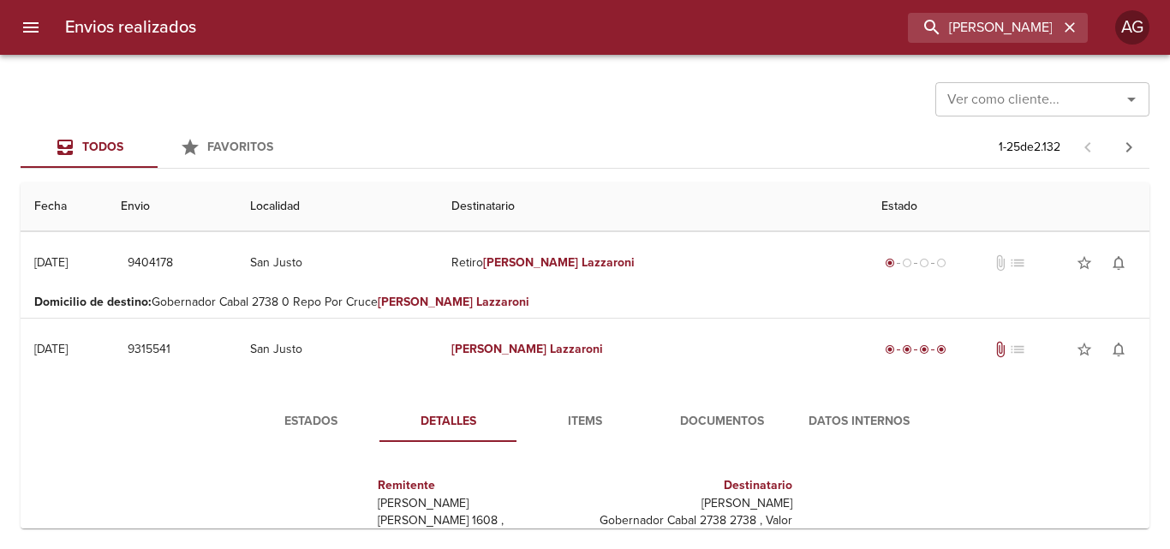
click at [720, 411] on span "Documentos" at bounding box center [722, 421] width 116 height 21
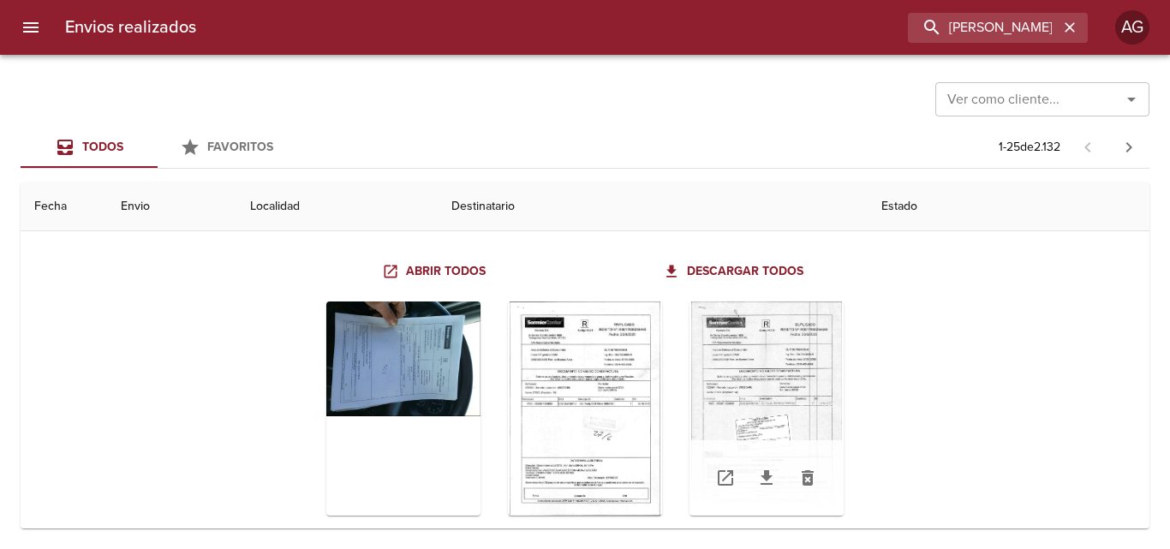
scroll to position [428, 0]
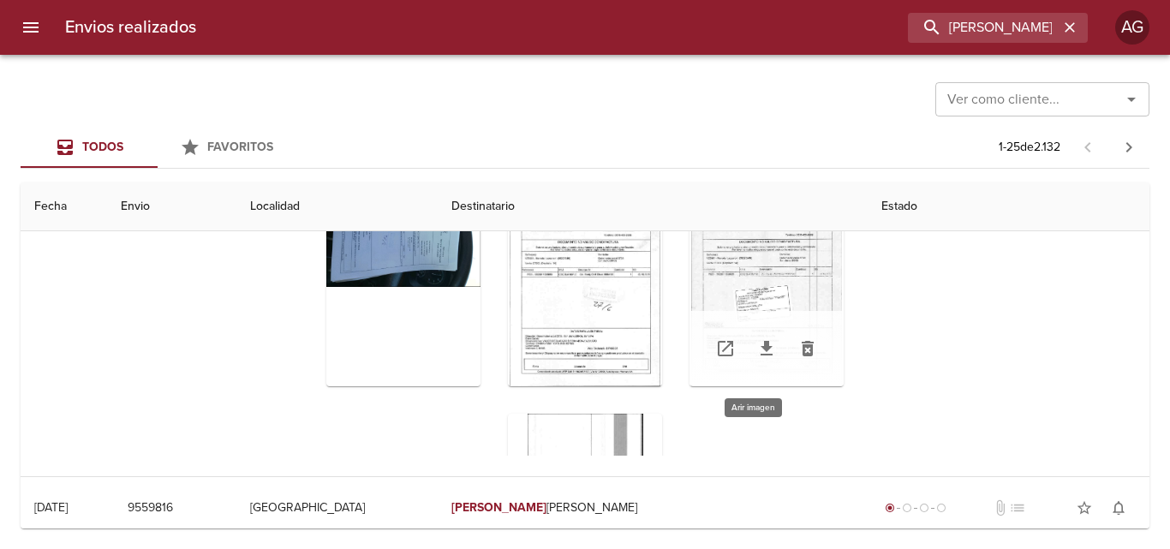
click at [750, 250] on div "Tabla de envíos del cliente" at bounding box center [767, 279] width 154 height 214
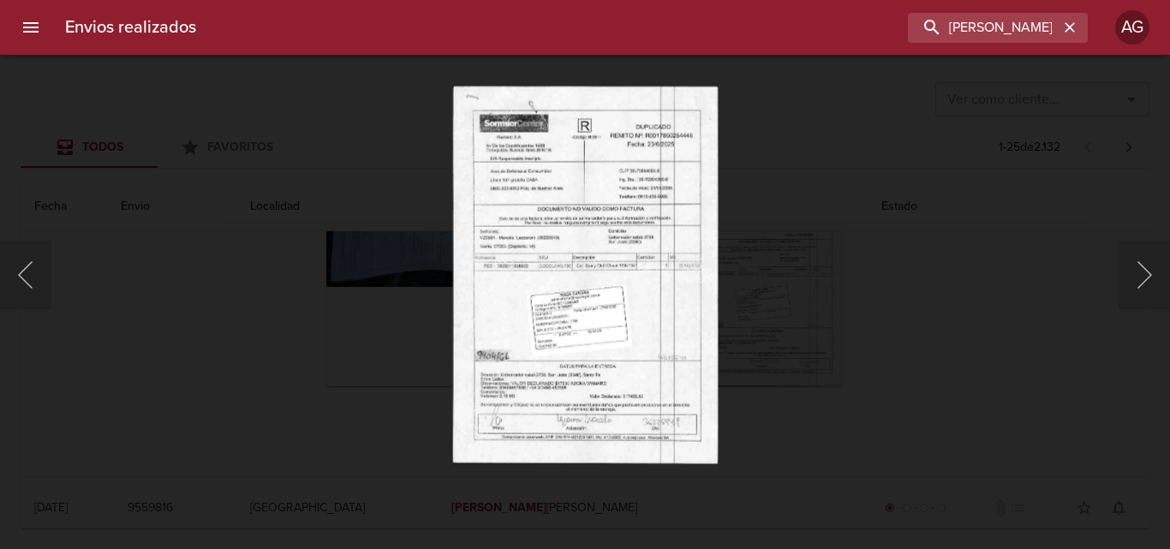
click at [903, 331] on div "Lightbox" at bounding box center [585, 274] width 1170 height 549
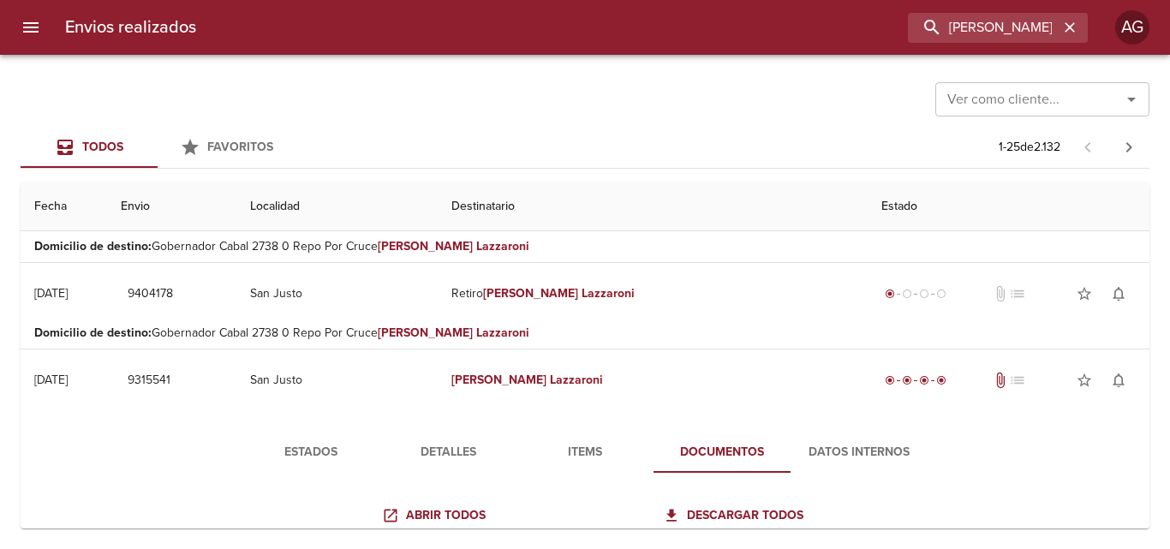
scroll to position [0, 0]
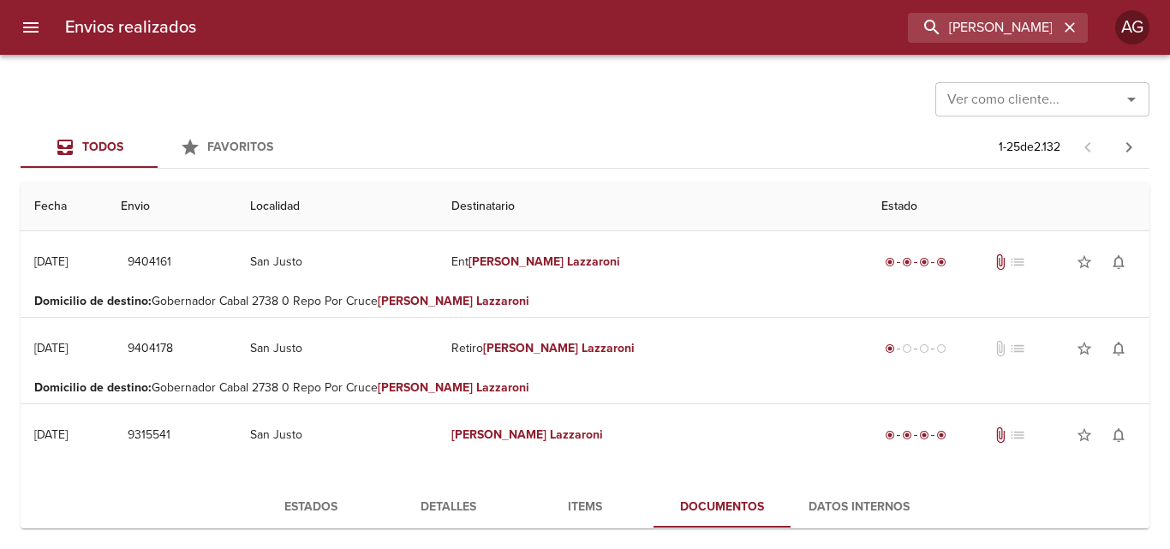
click at [622, 296] on p "Domicilio de destino : Gobernador Cabal 2738 0 Repo Por Cruce [PERSON_NAME]" at bounding box center [585, 301] width 1102 height 17
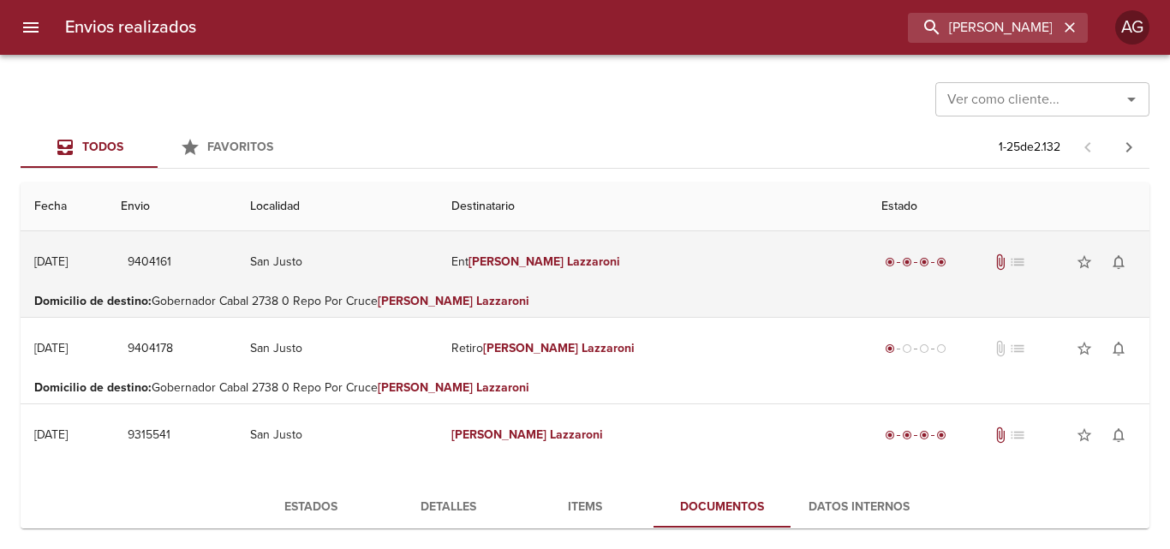
click at [615, 272] on td "Ent [PERSON_NAME]" at bounding box center [653, 262] width 430 height 62
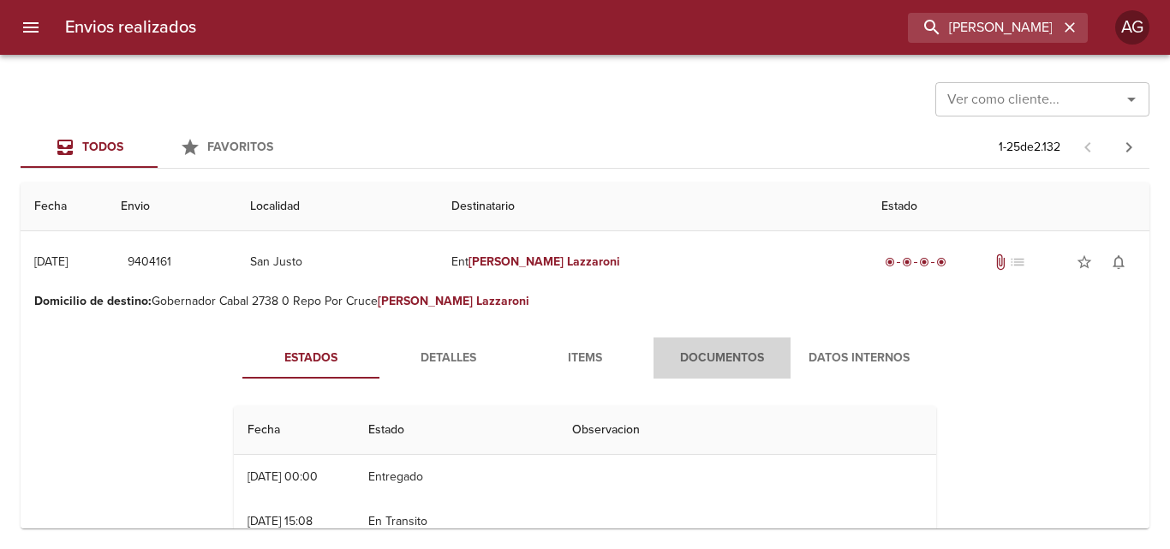
click at [690, 361] on span "Documentos" at bounding box center [722, 358] width 116 height 21
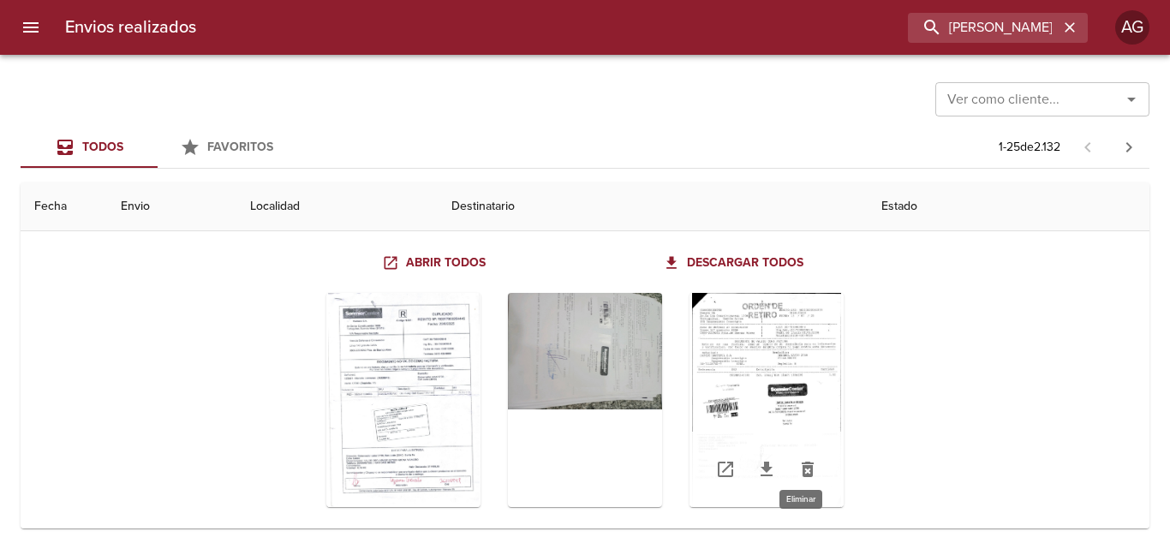
scroll to position [171, 0]
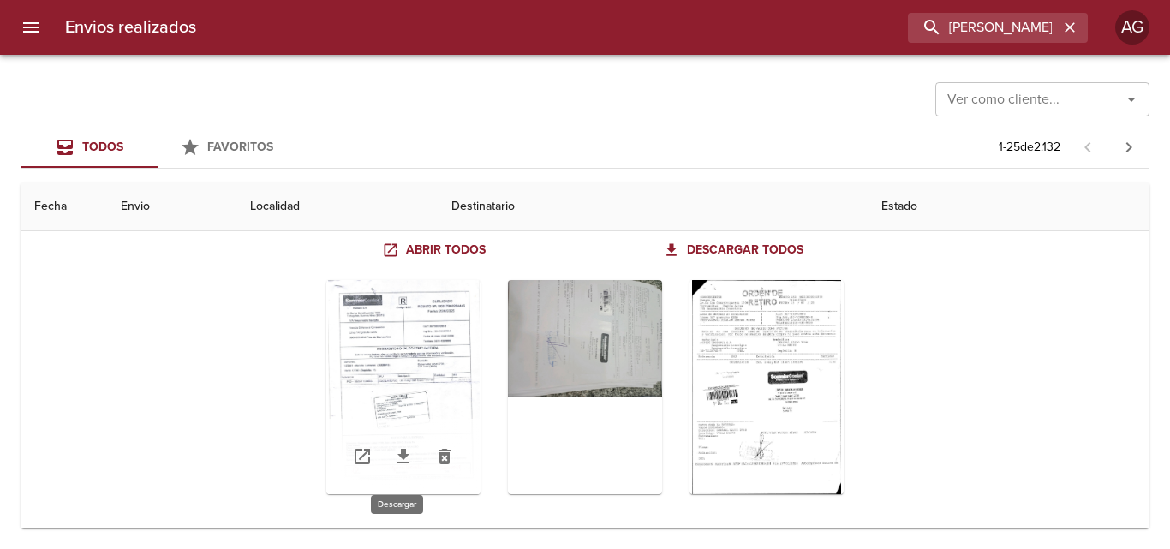
click at [399, 462] on icon "Tabla de envíos del cliente" at bounding box center [403, 456] width 12 height 15
